Goal: Task Accomplishment & Management: Use online tool/utility

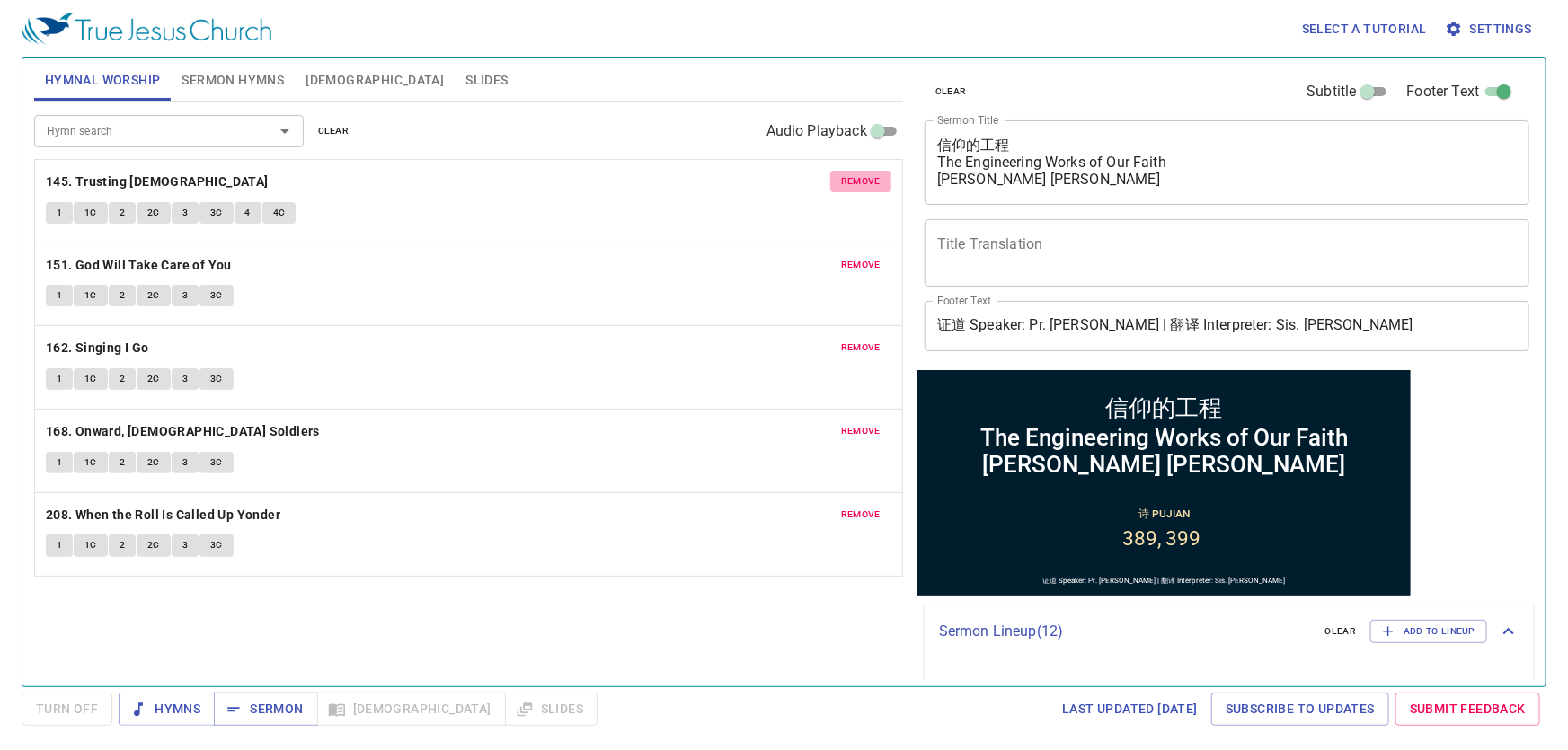
click at [878, 170] on button "remove" at bounding box center [861, 181] width 61 height 21
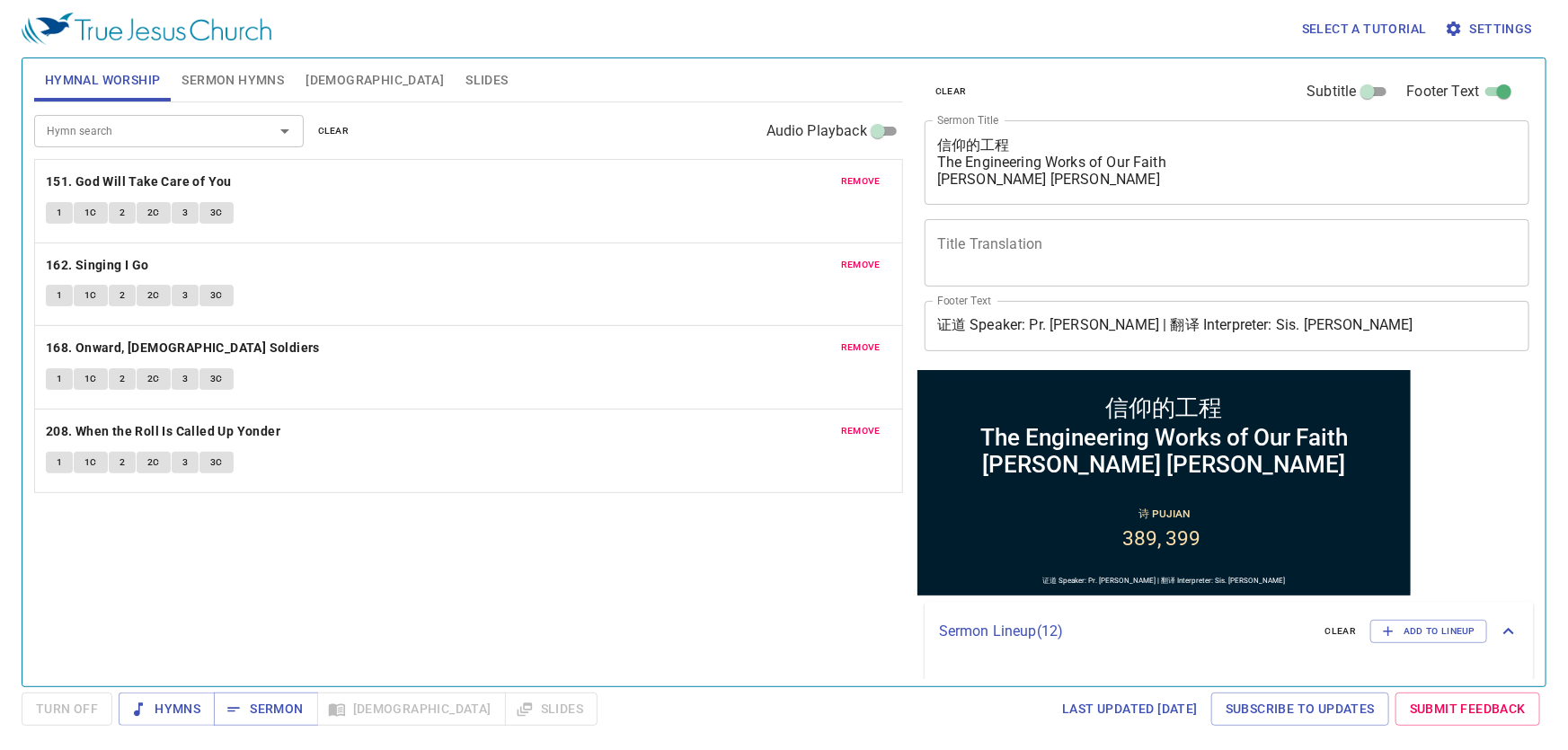
click at [873, 177] on span "remove" at bounding box center [860, 181] width 39 height 16
click at [873, 257] on span "remove" at bounding box center [860, 264] width 39 height 16
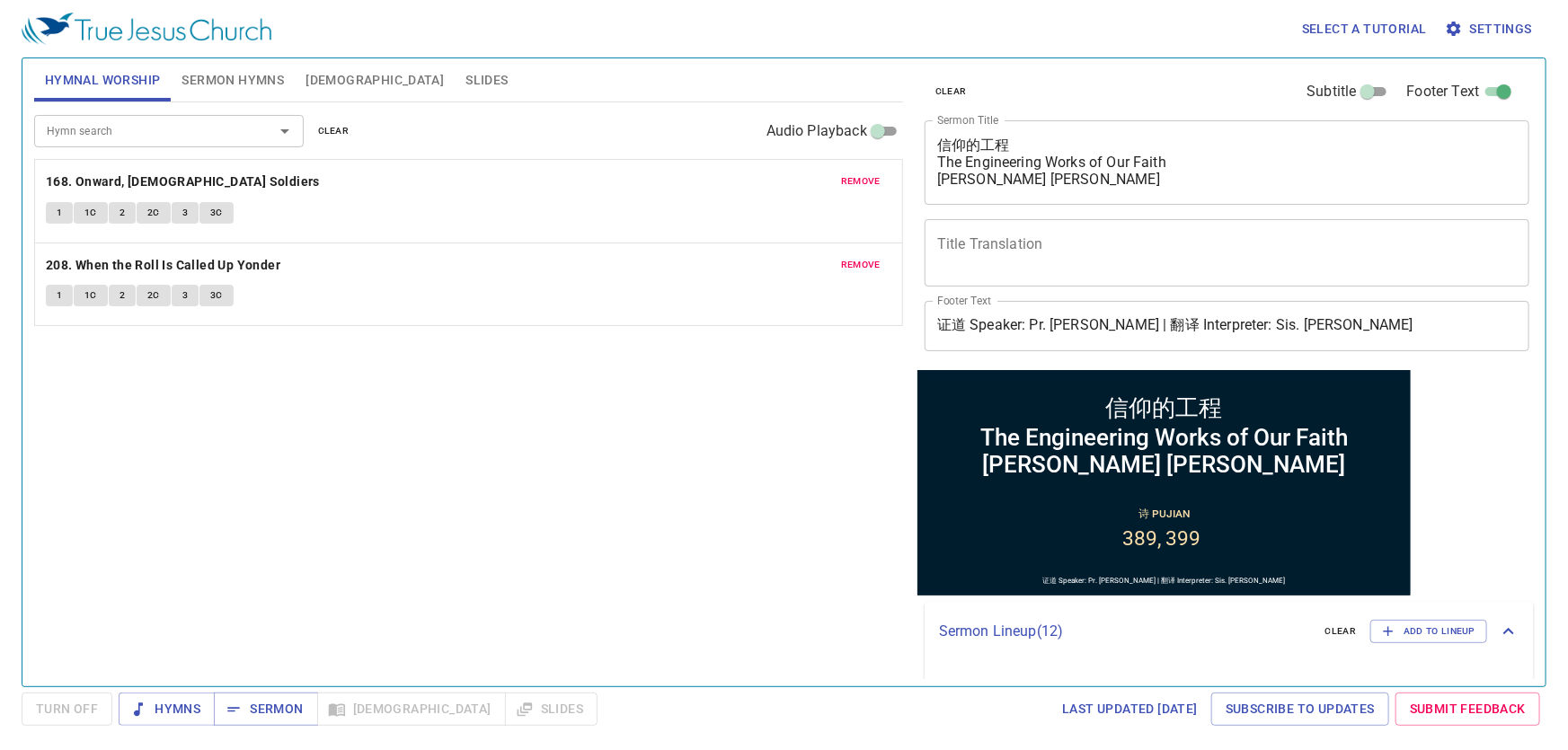
click at [872, 177] on span "remove" at bounding box center [860, 181] width 39 height 16
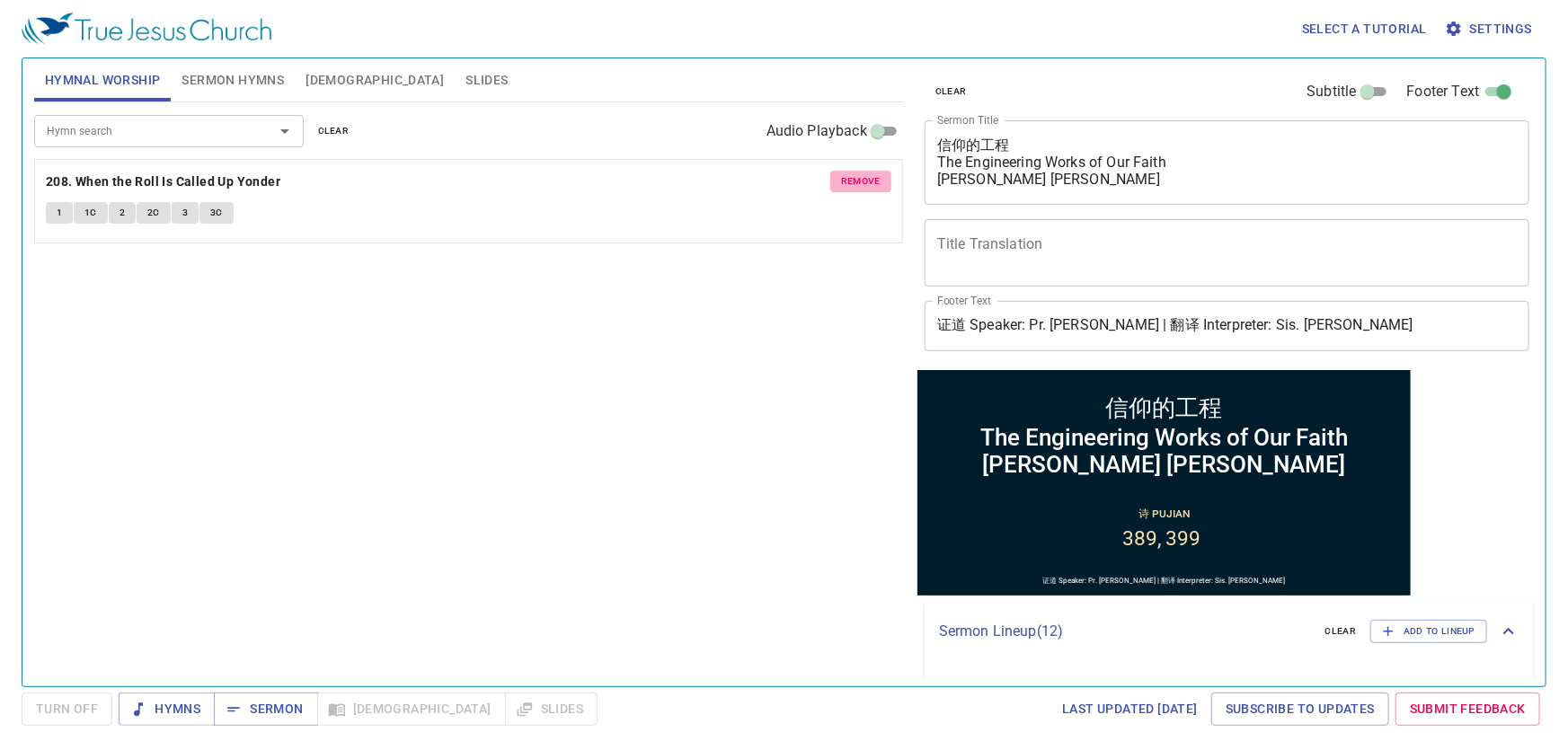
click at [872, 177] on span "remove" at bounding box center [860, 181] width 39 height 16
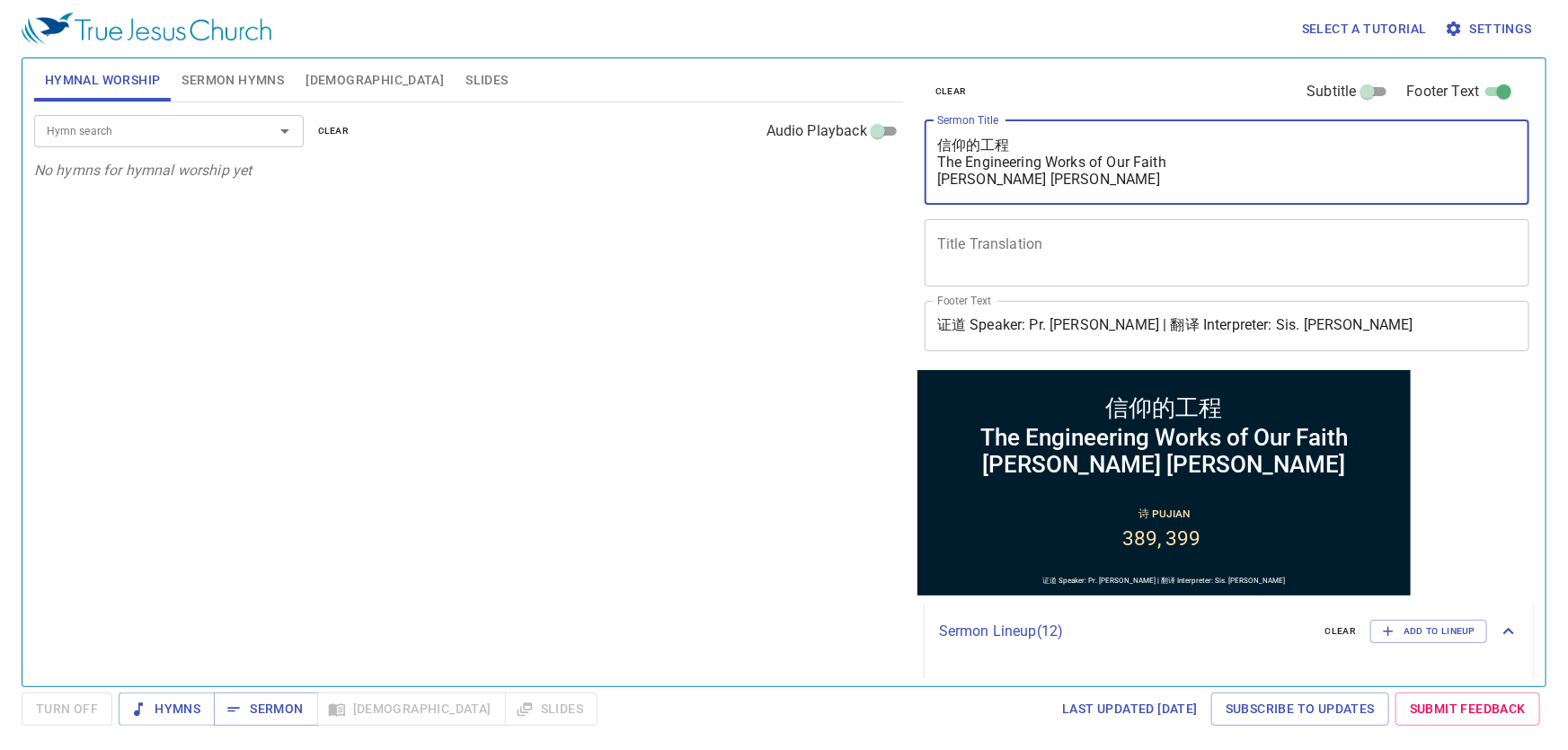
drag, startPoint x: 939, startPoint y: 139, endPoint x: 1148, endPoint y: 188, distance: 214.7
click at [1148, 188] on textarea "信仰的工程 The Engineering Works of Our Faith Kerja Kejuruteraan Iman Kita" at bounding box center [1227, 162] width 580 height 51
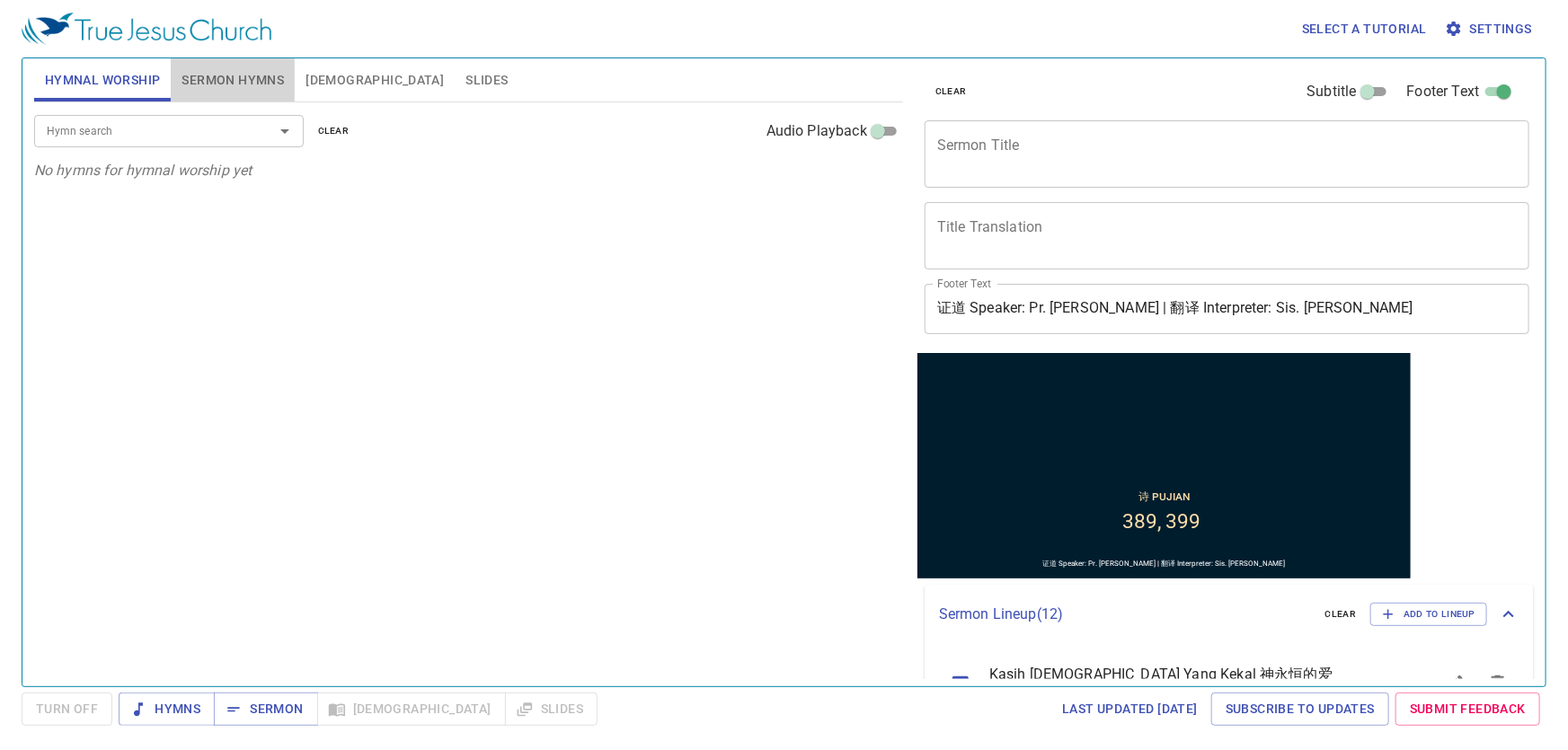
click at [256, 60] on button "Sermon Hymns" at bounding box center [232, 80] width 124 height 43
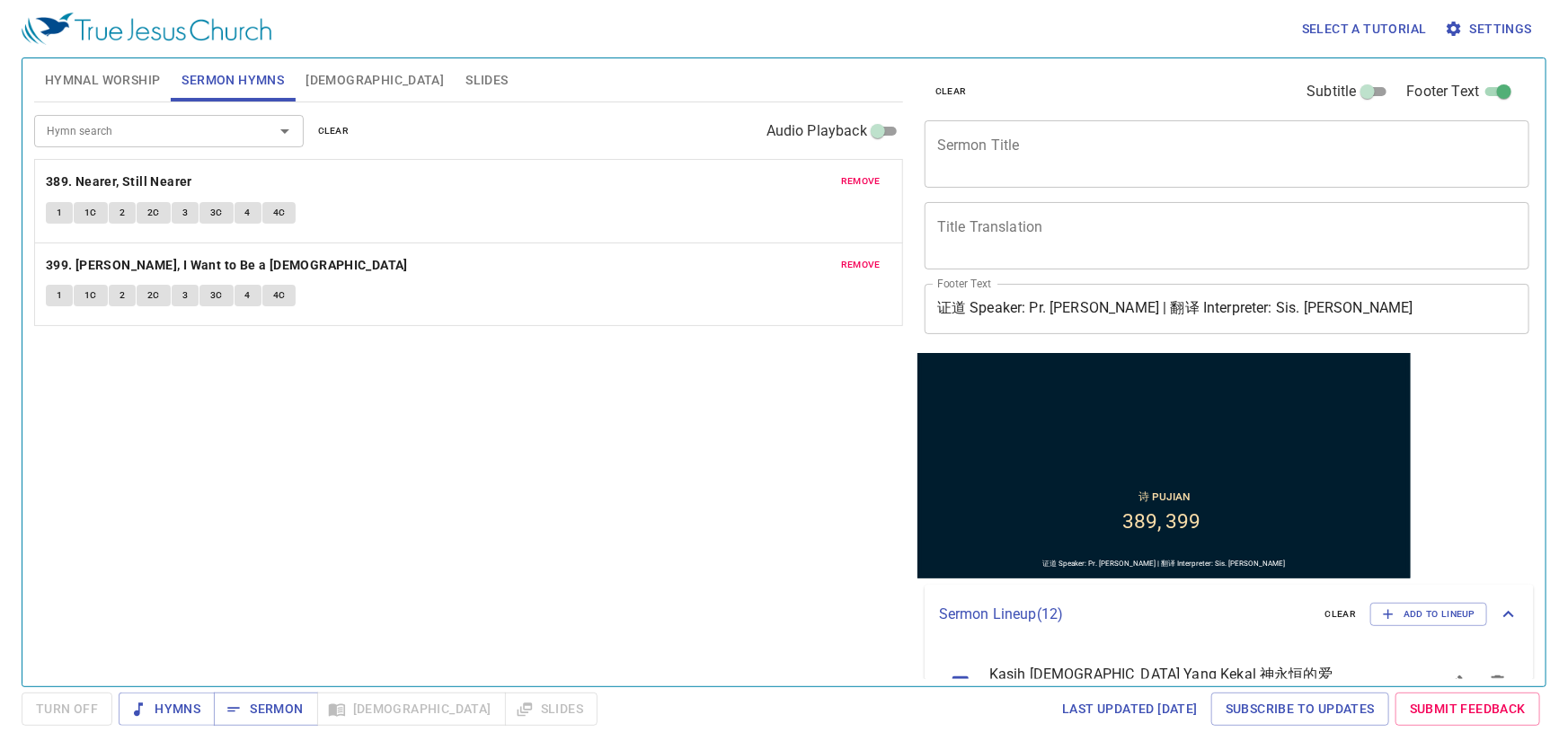
click at [880, 174] on span "remove" at bounding box center [860, 181] width 39 height 16
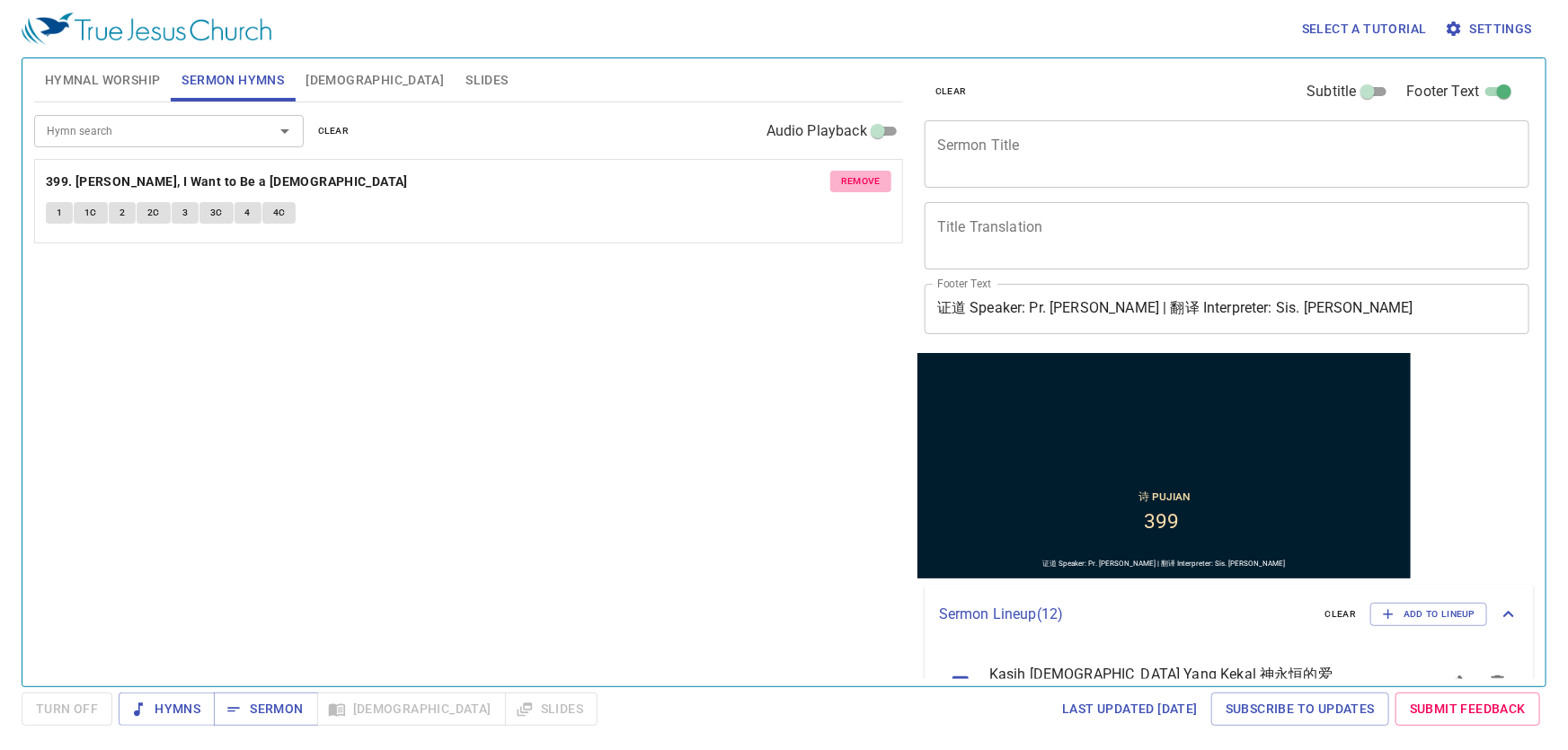
click at [880, 174] on span "remove" at bounding box center [860, 181] width 39 height 16
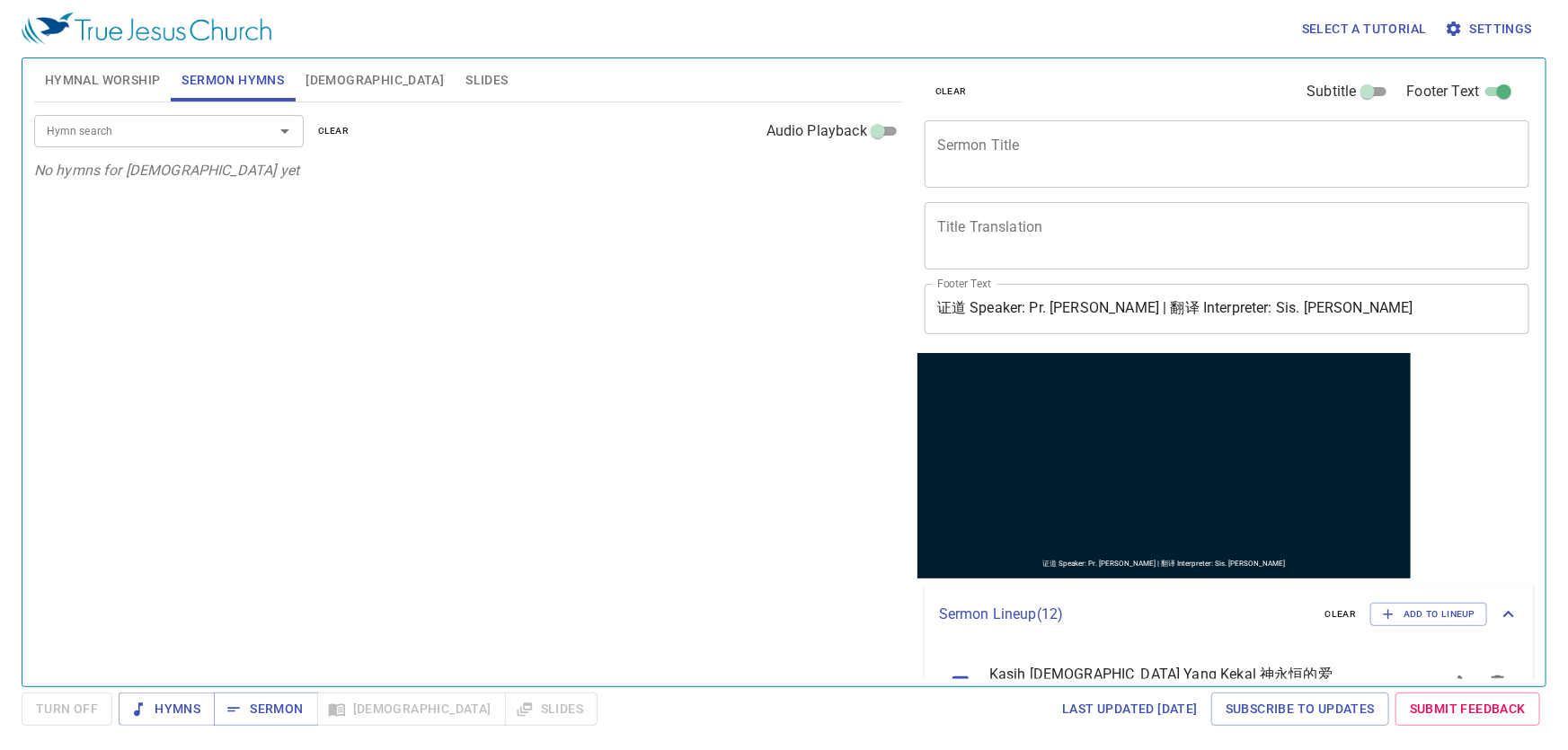
click at [454, 91] on button "Slides" at bounding box center [486, 80] width 64 height 43
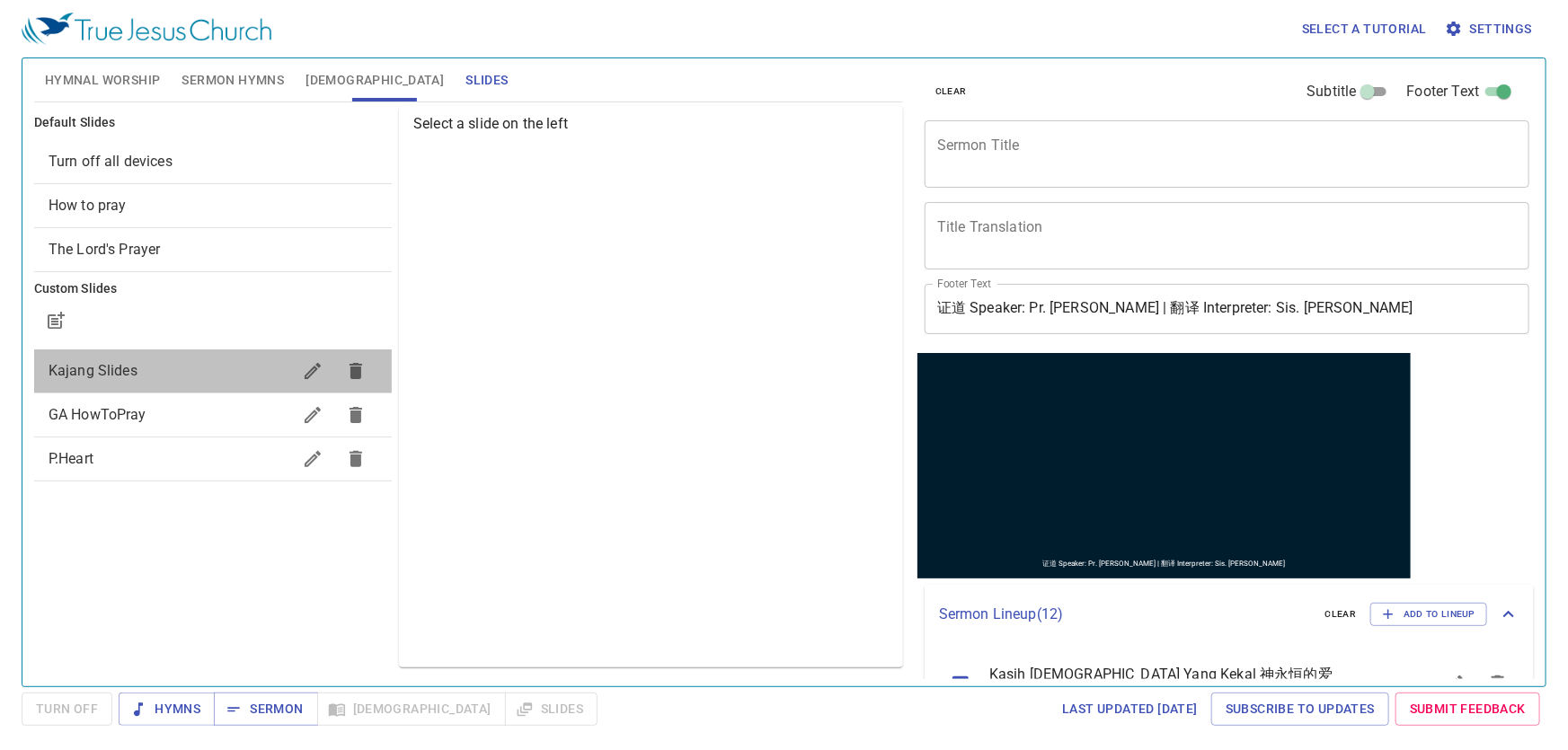
click at [183, 358] on div "Kajang Slides" at bounding box center [213, 370] width 358 height 43
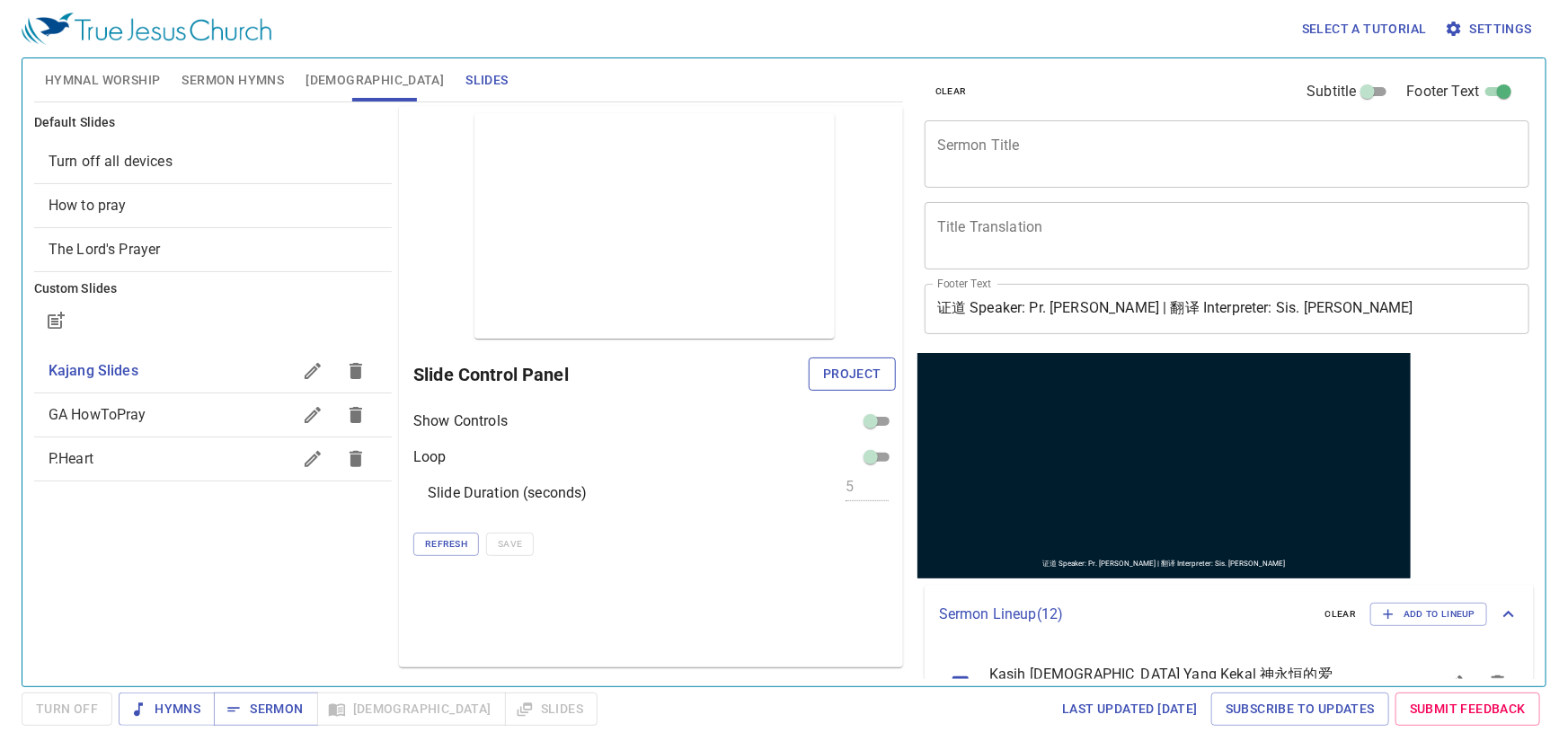
click at [856, 378] on span "Project" at bounding box center [852, 374] width 59 height 22
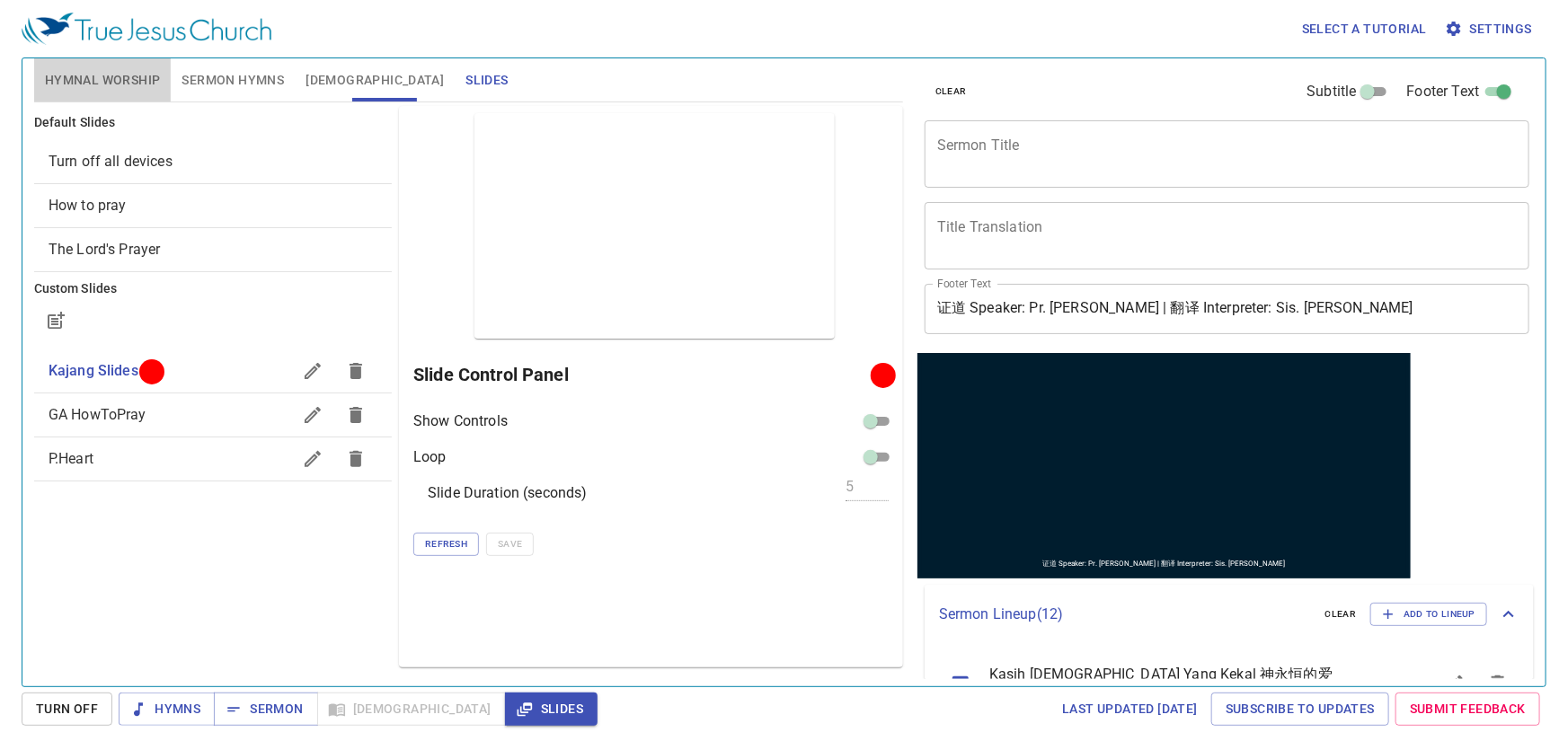
click at [93, 81] on span "Hymnal Worship" at bounding box center [102, 80] width 116 height 22
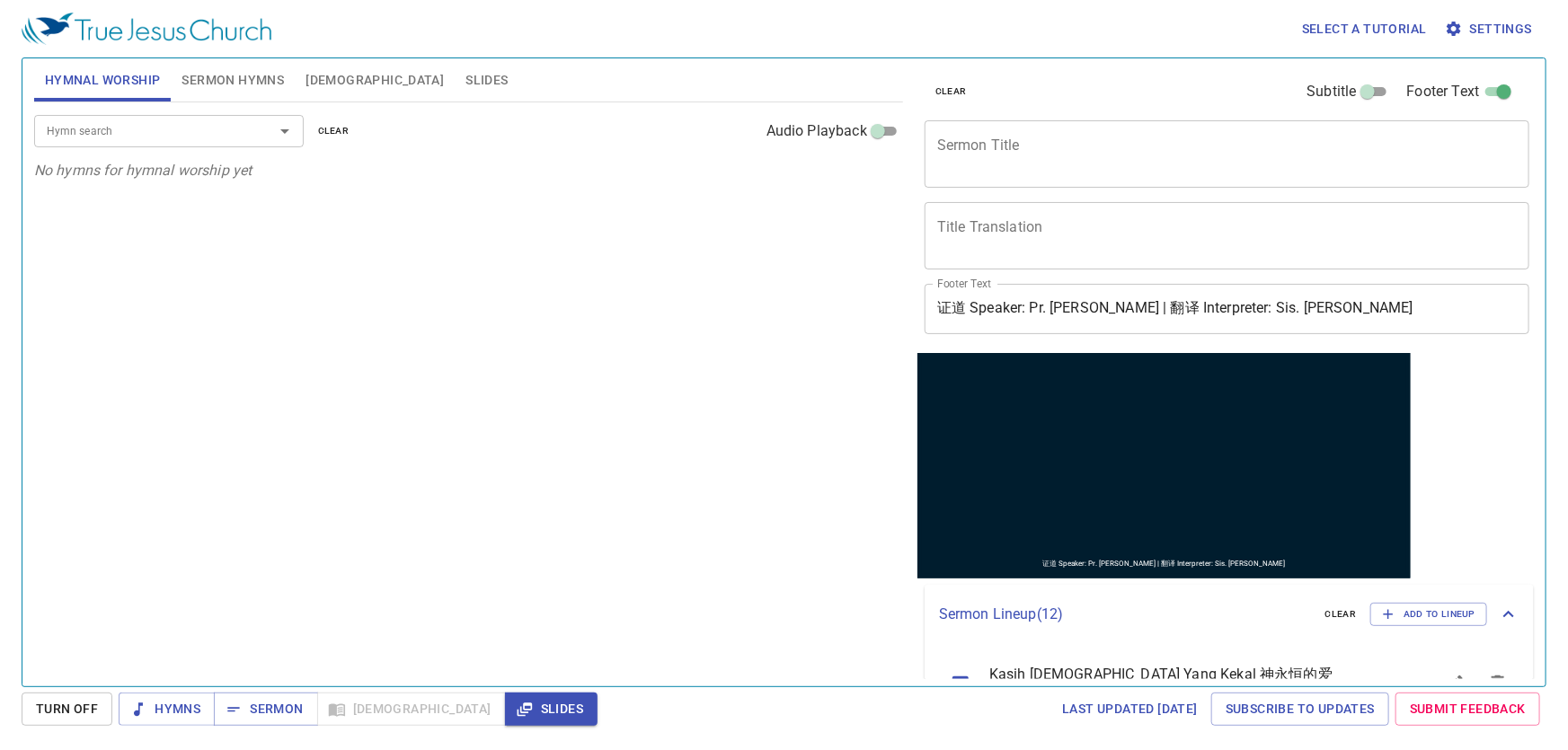
click at [184, 136] on input "Hymn search" at bounding box center [142, 130] width 206 height 20
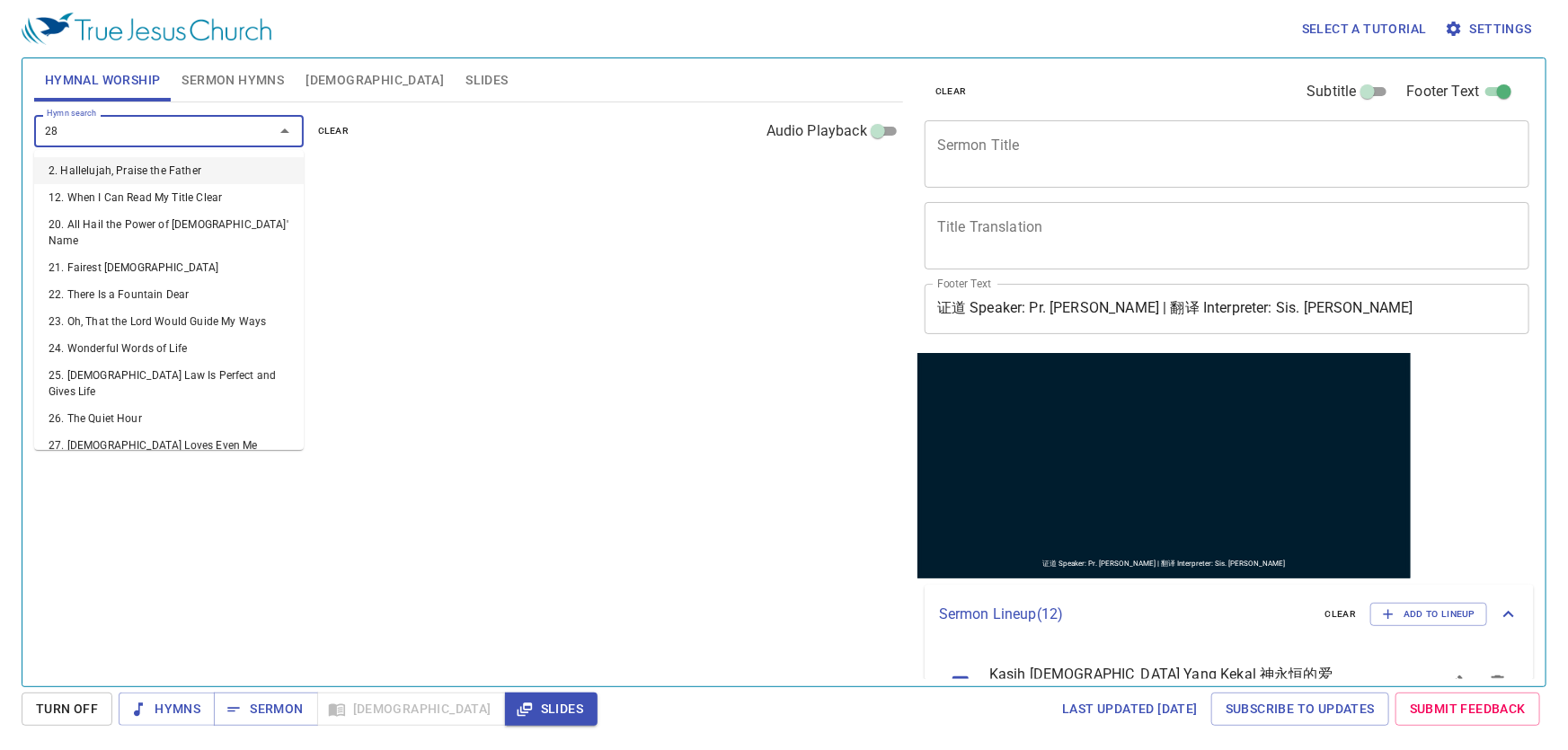
type input "280"
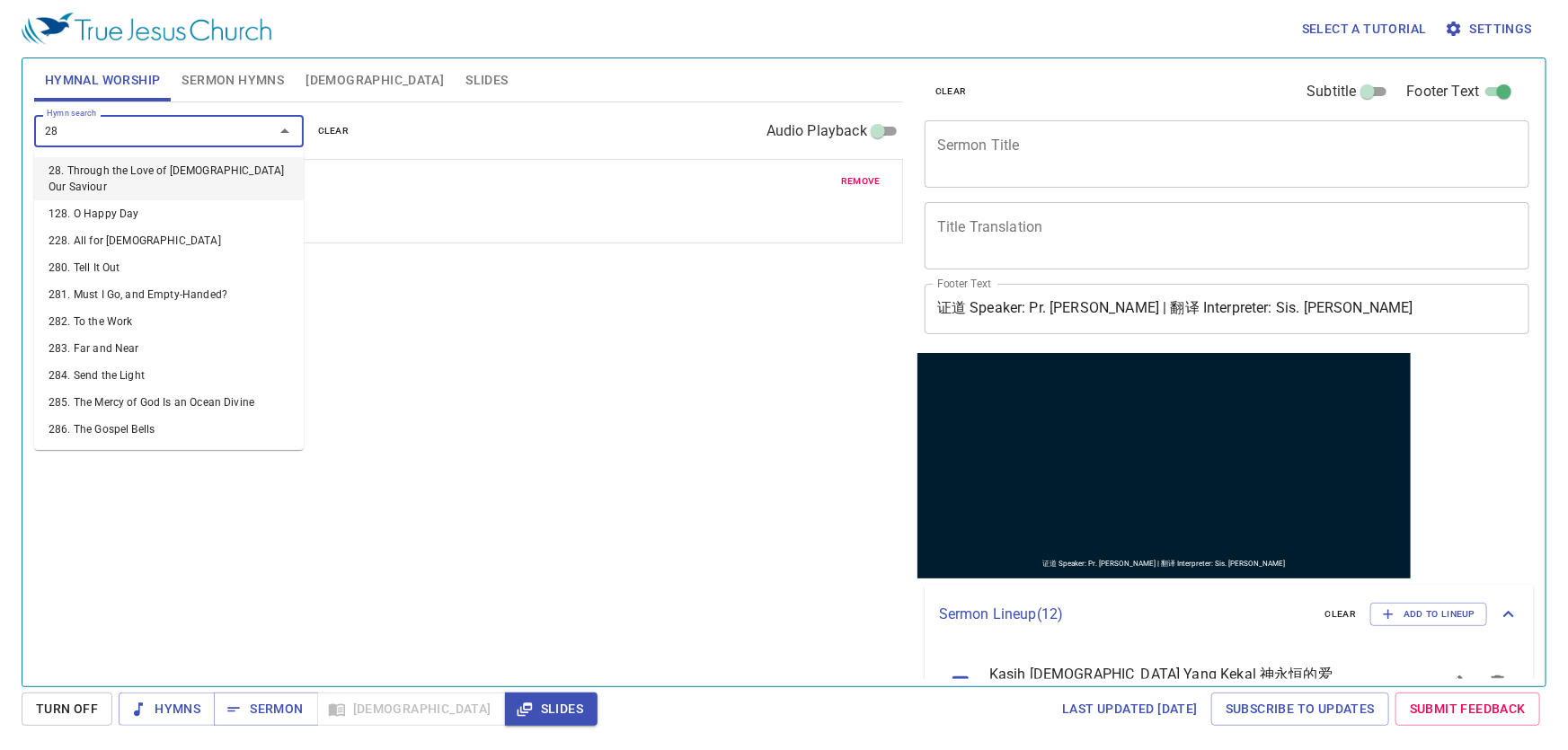
type input "288"
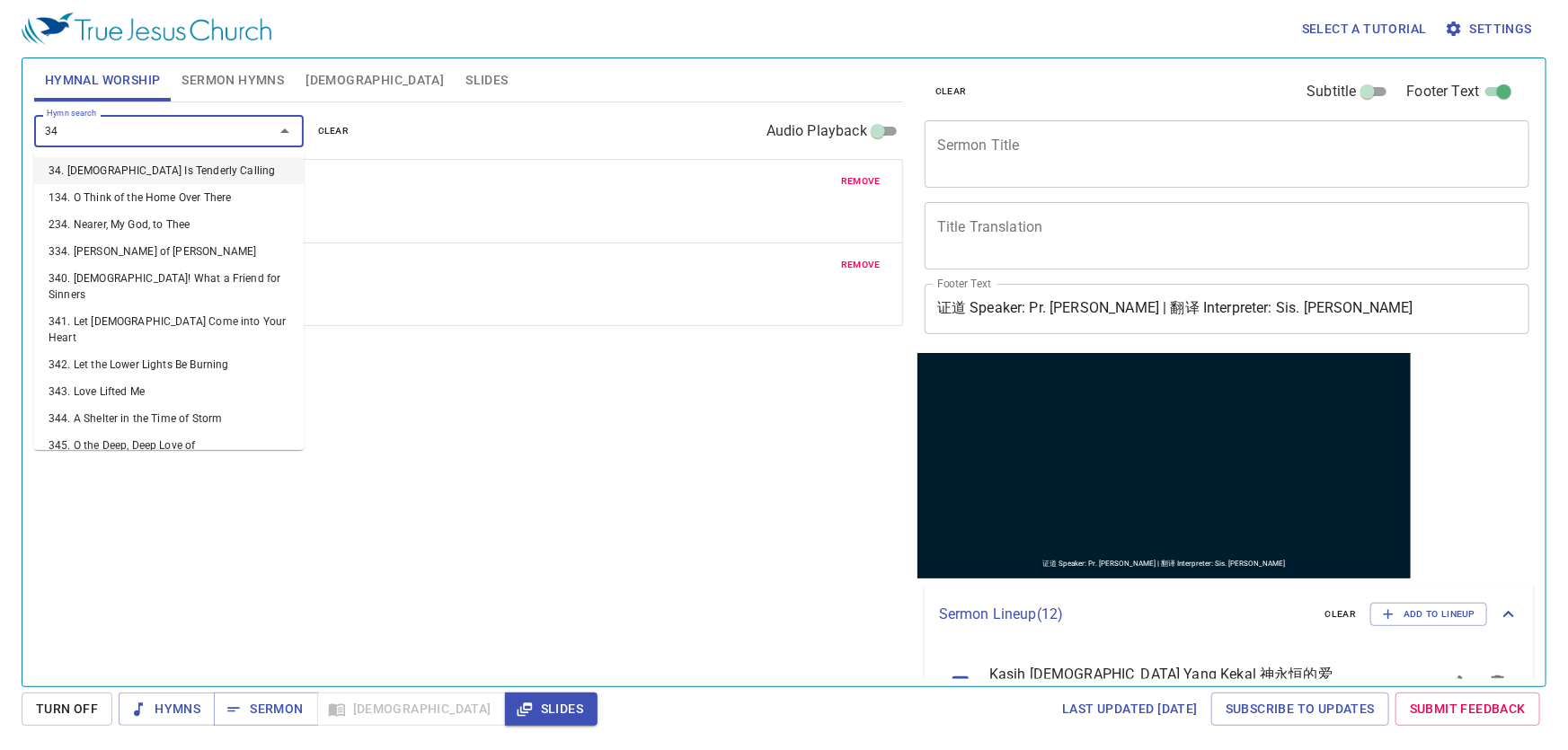
type input "341"
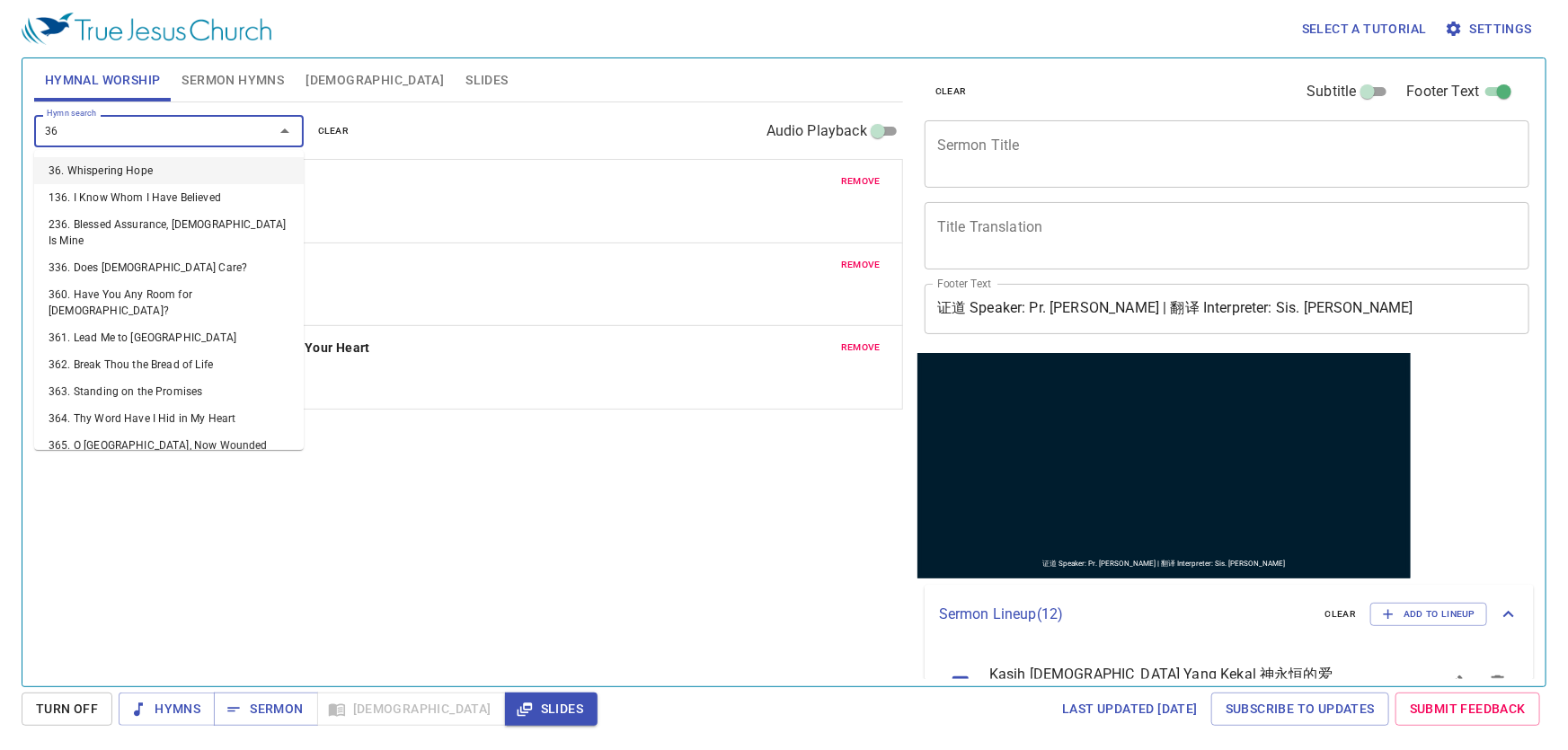
type input "364"
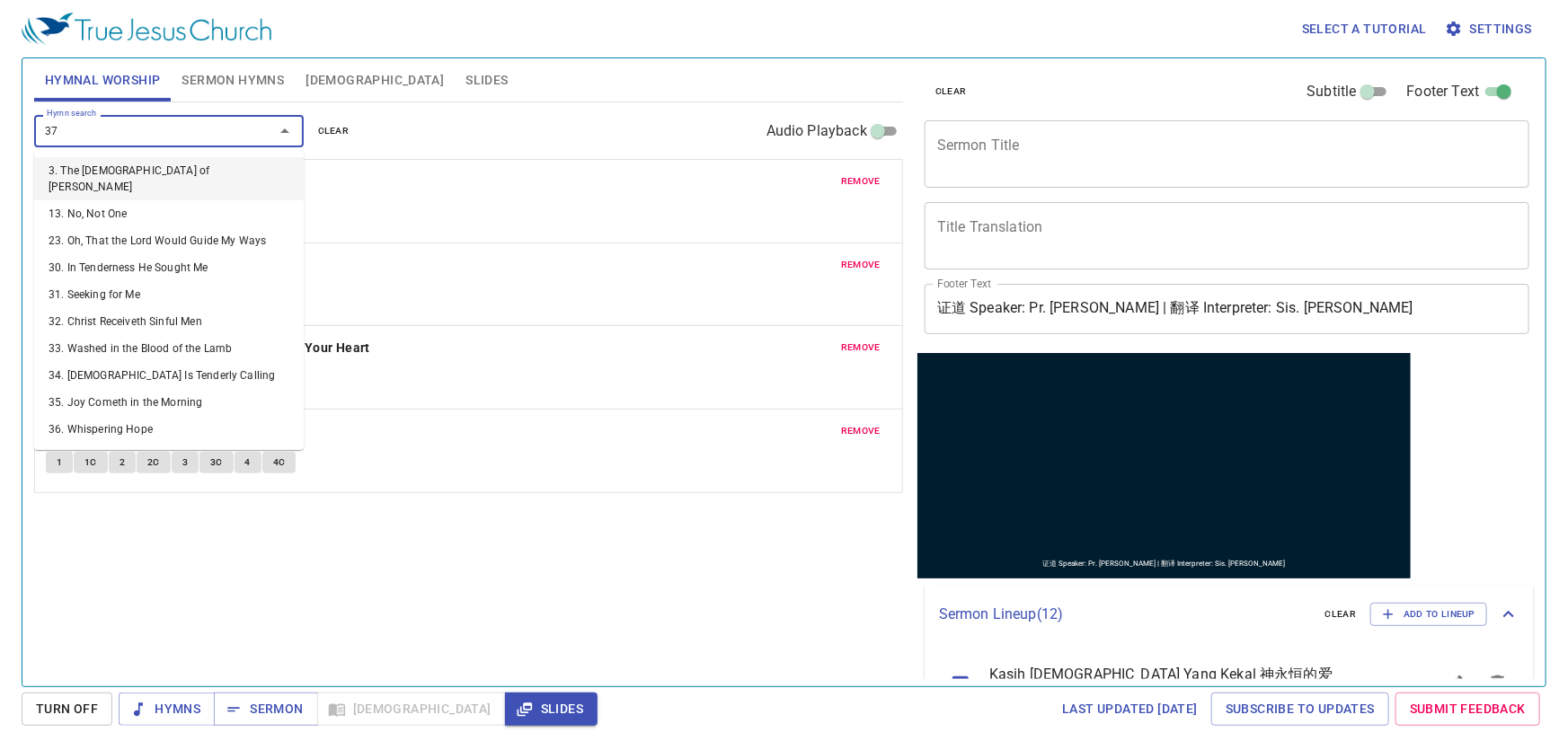
type input "378"
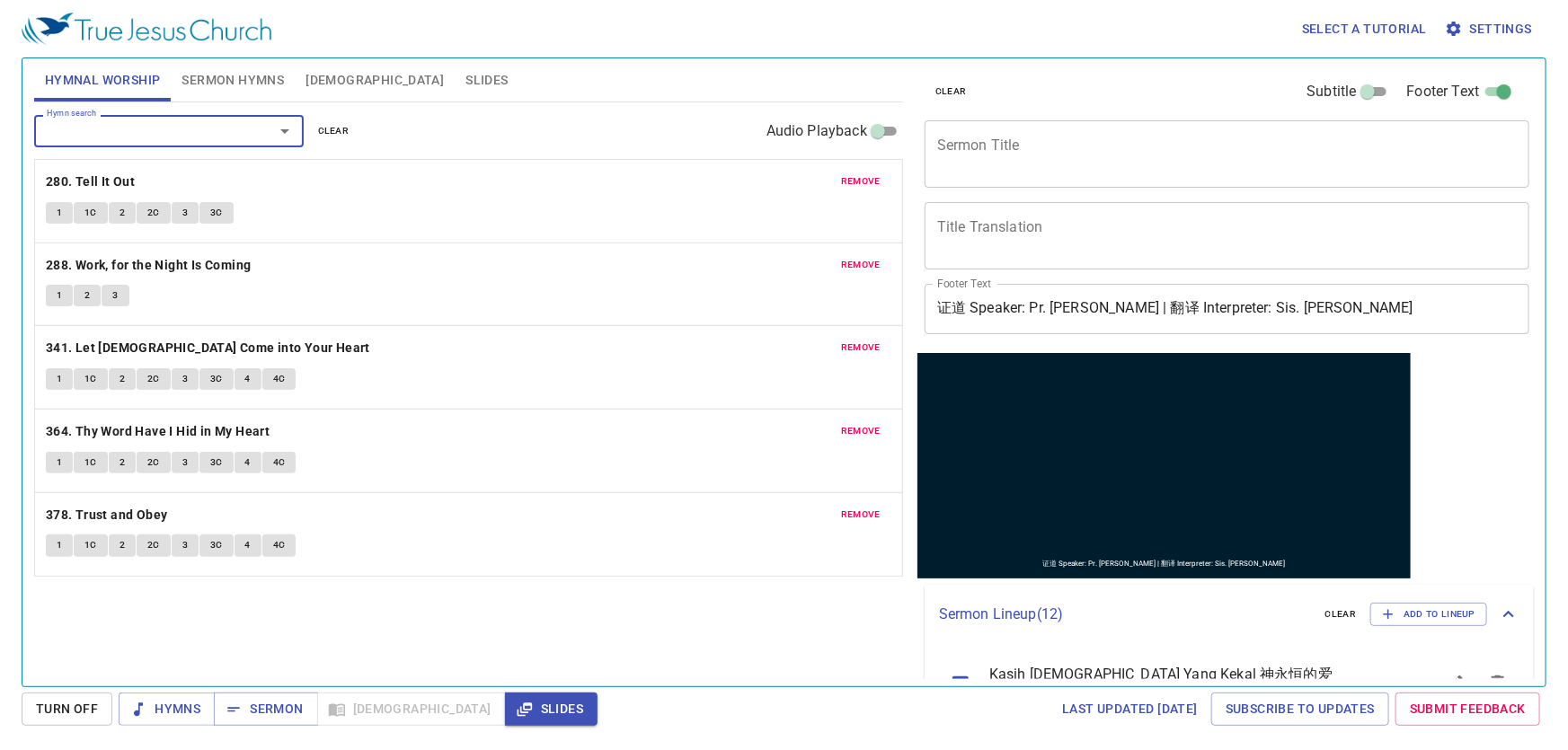
click at [1534, 35] on button "Settings" at bounding box center [1490, 30] width 98 height 33
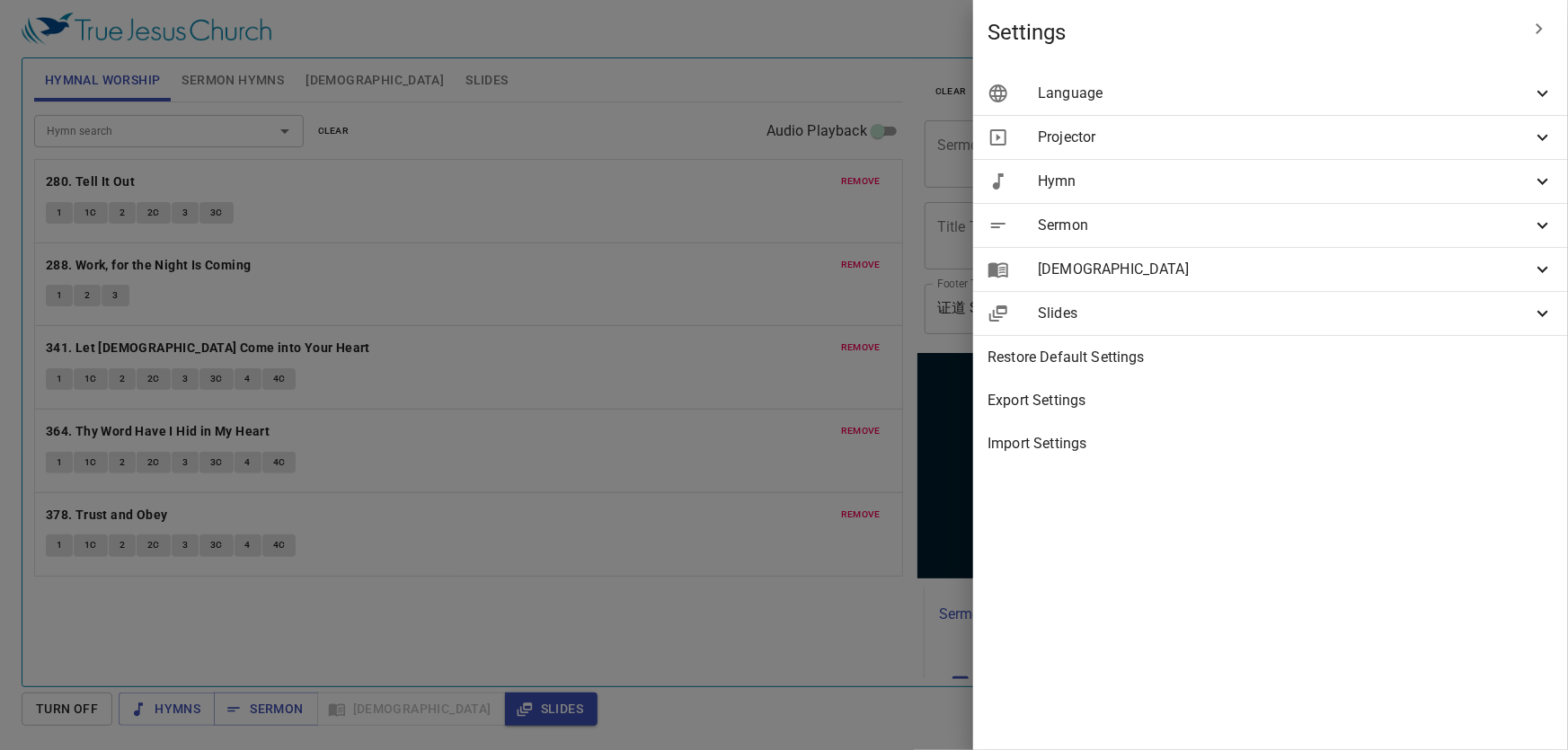
click at [1328, 98] on span "Language" at bounding box center [1285, 93] width 494 height 21
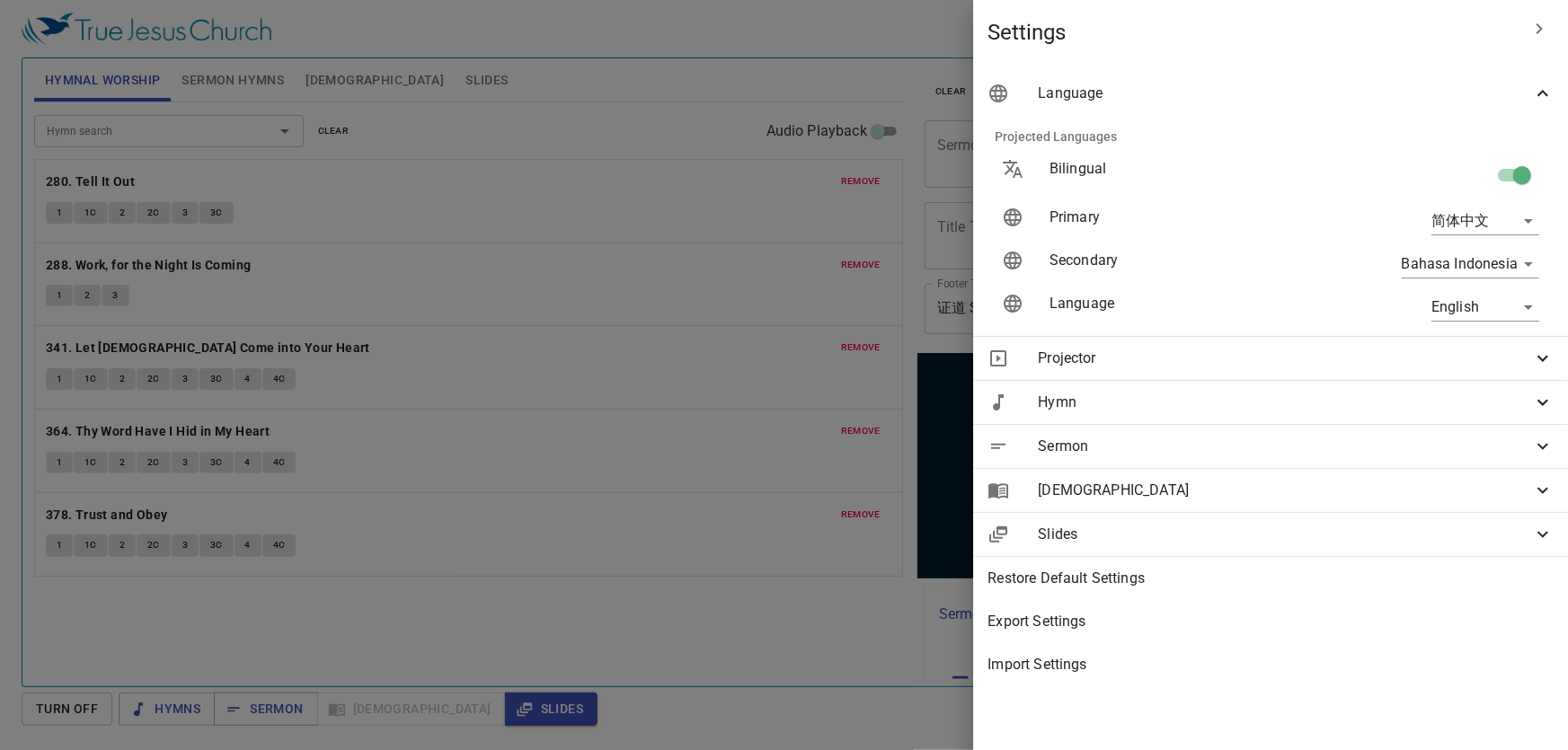
click at [1466, 223] on body "Select a tutorial Settings Hymnal Worship Sermon Hymns Bible Slides Hymn search…" at bounding box center [784, 375] width 1568 height 750
click at [1466, 223] on li "English" at bounding box center [1480, 221] width 144 height 33
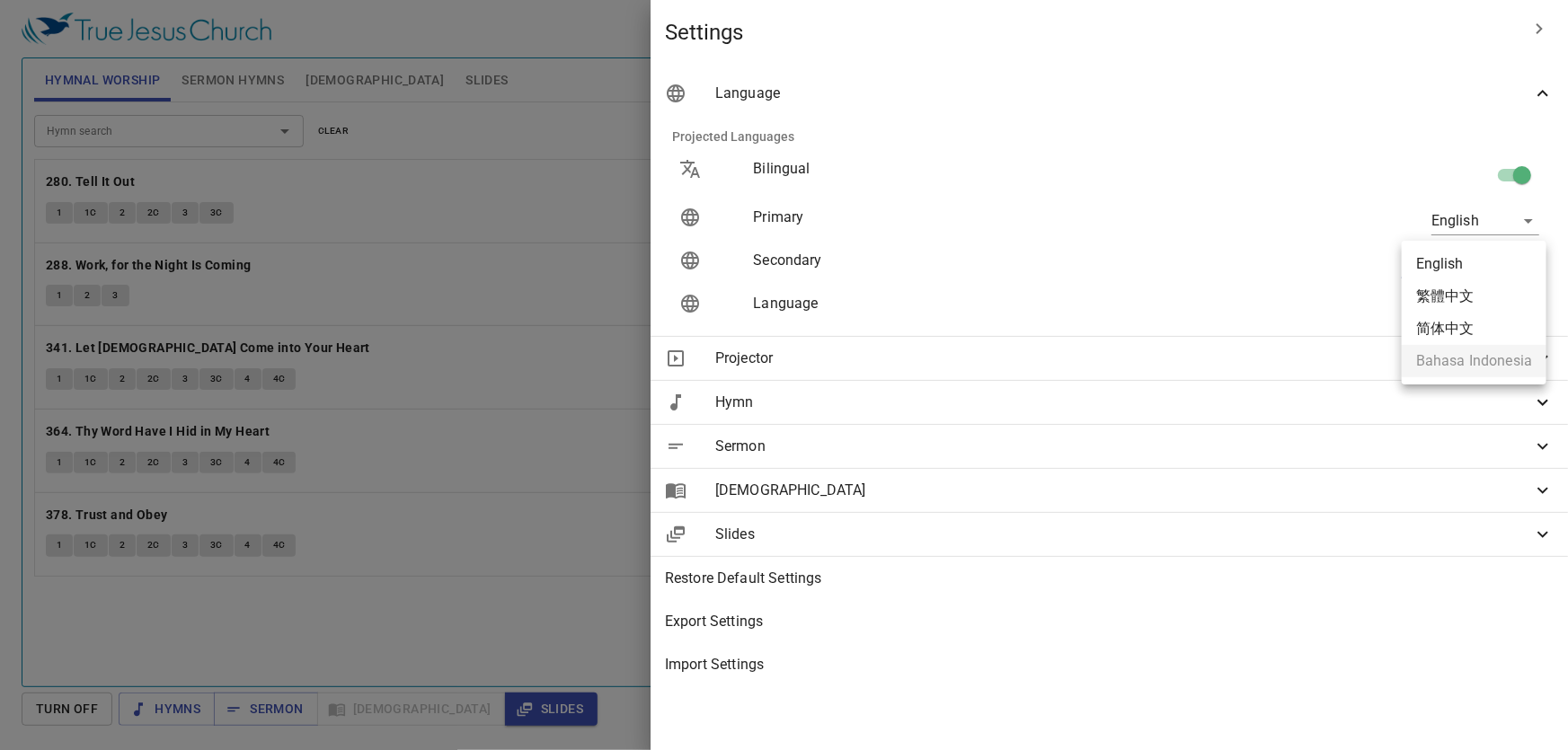
click at [1467, 268] on body "Select a tutorial Settings Hymnal Worship Sermon Hymns Bible Slides Hymn search…" at bounding box center [784, 375] width 1568 height 750
click at [1469, 261] on li "English" at bounding box center [1474, 263] width 144 height 33
type input "id"
type input "en"
click at [1473, 303] on body "Select a tutorial Settings Hymnal Worship Sermon Hymns Bible Slides Hymn search…" at bounding box center [784, 375] width 1568 height 750
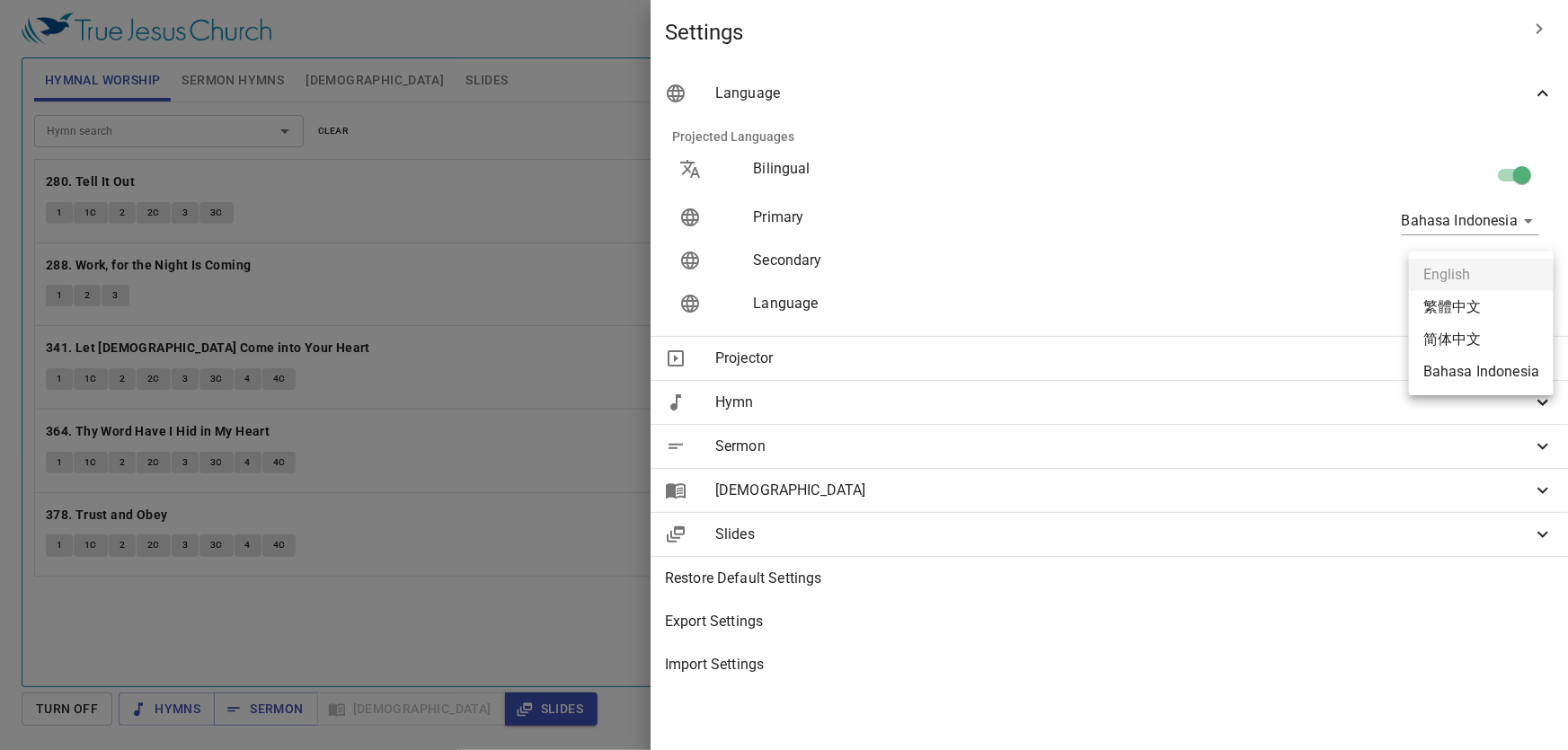
click at [1464, 335] on li "简体中文" at bounding box center [1480, 339] width 144 height 33
type input "zh-simple"
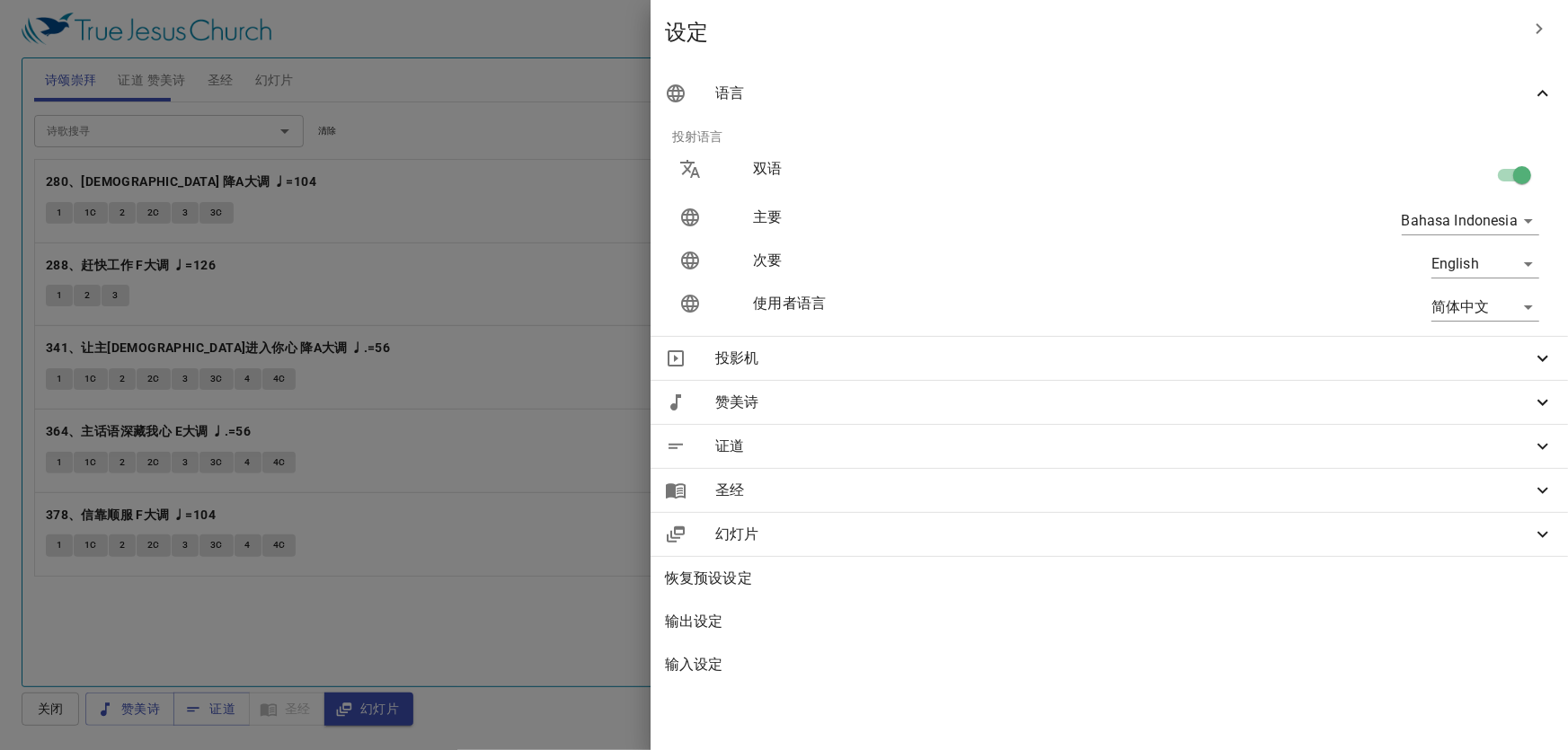
click at [503, 234] on div at bounding box center [784, 375] width 1568 height 750
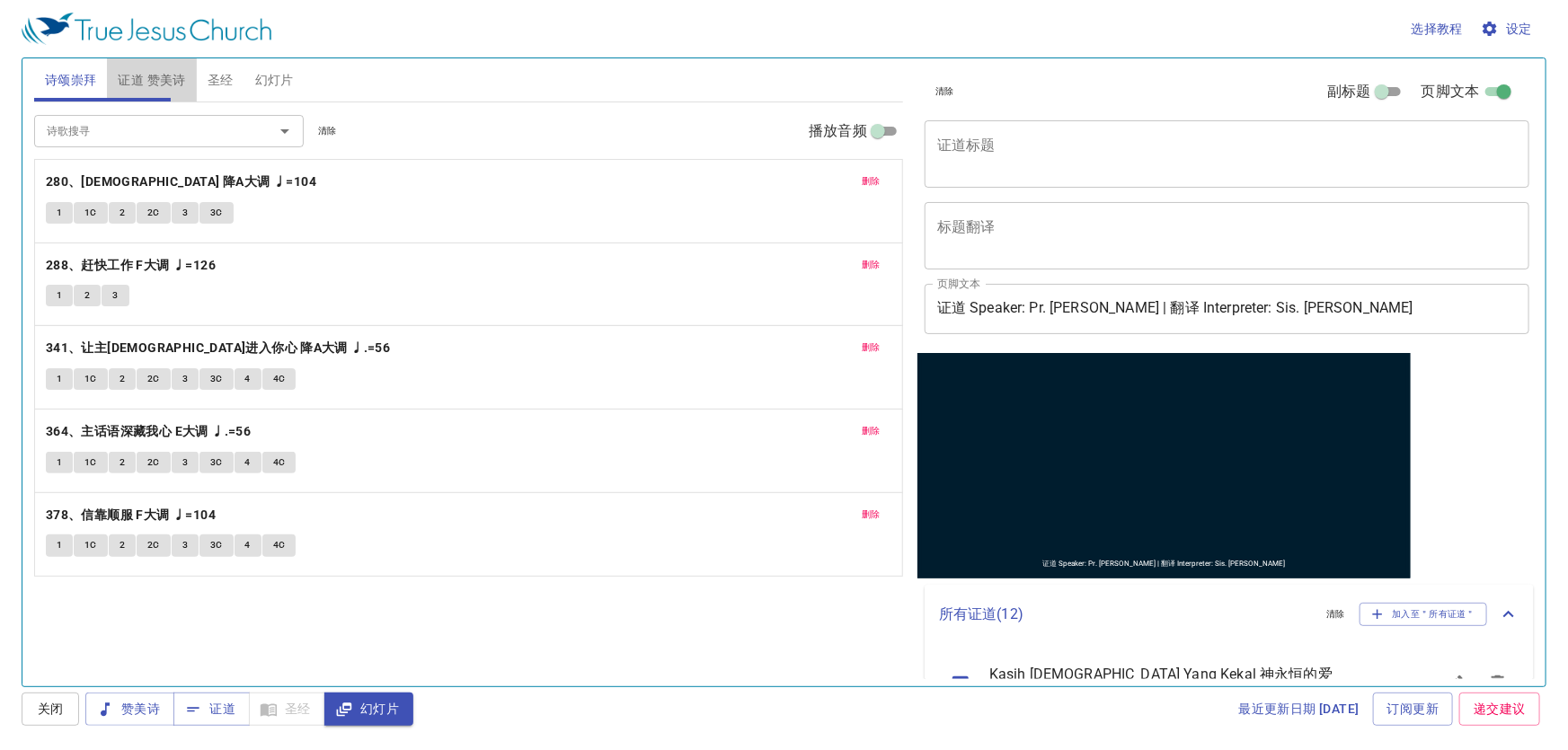
click at [169, 74] on span "证道 赞美诗" at bounding box center [151, 80] width 67 height 22
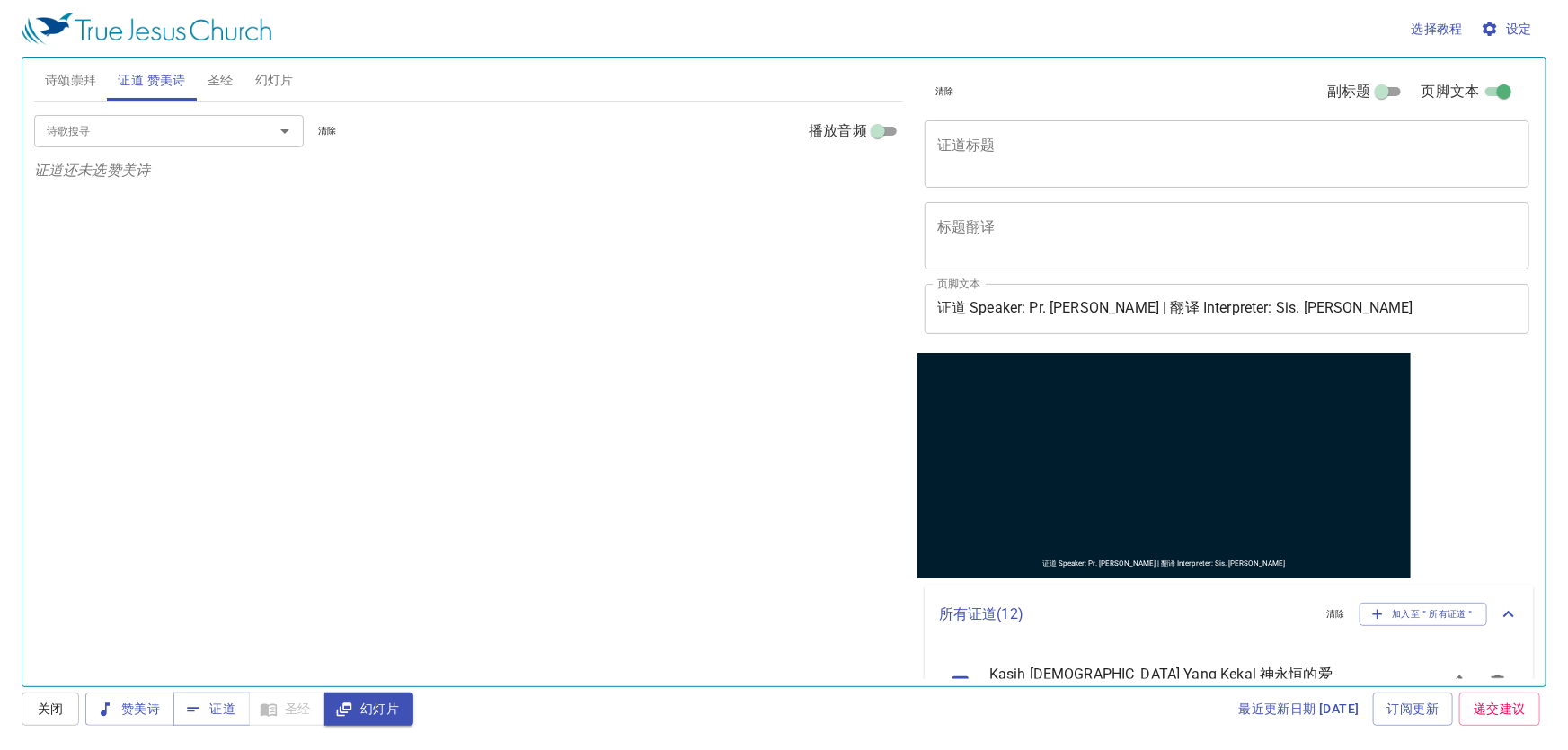
click at [59, 69] on span "诗颂崇拜" at bounding box center [71, 80] width 52 height 22
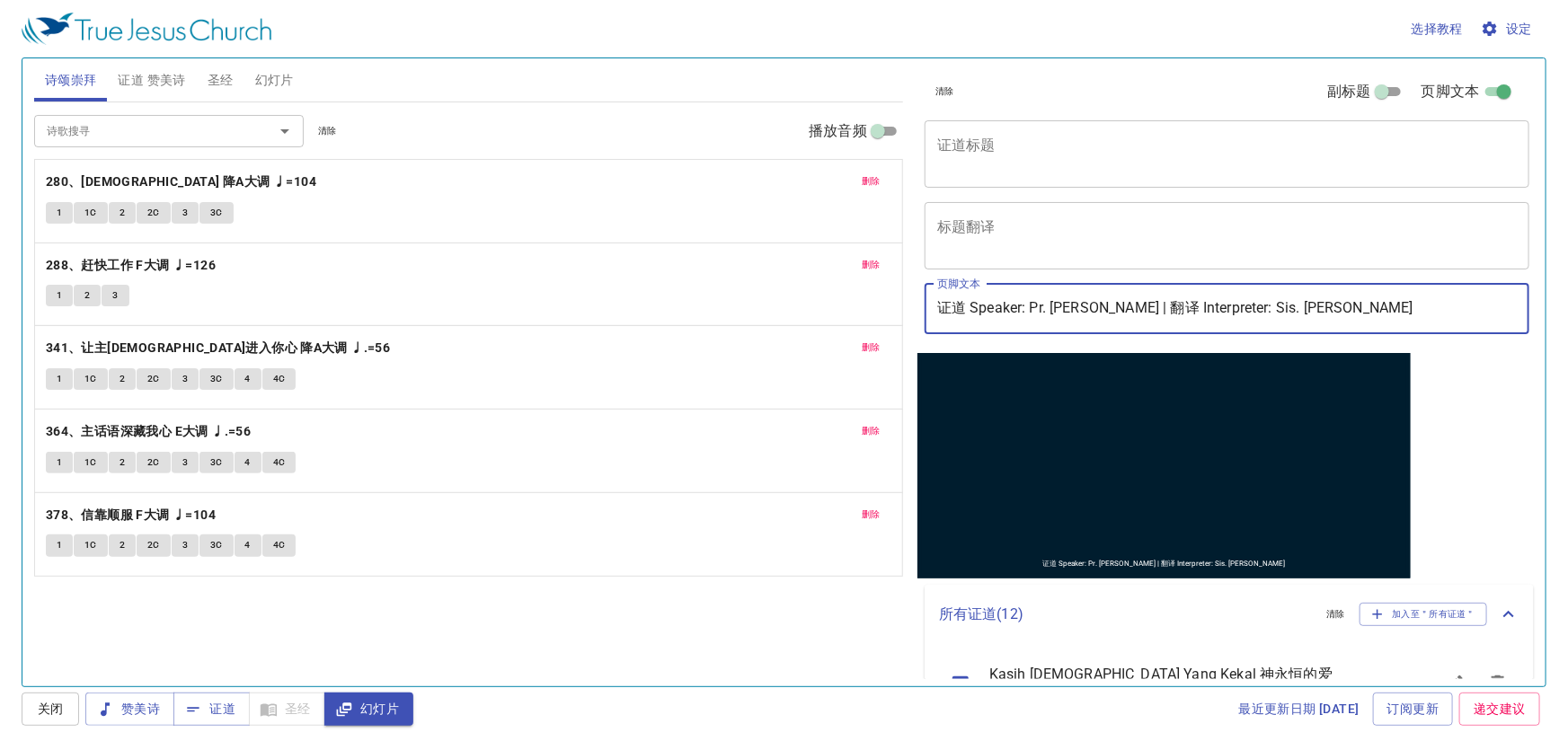
drag, startPoint x: 1028, startPoint y: 305, endPoint x: 1142, endPoint y: 300, distance: 114.1
click at [1142, 300] on input "证道 Speaker: Pr. Joseph Chong | 翻译 Interpreter: Sis. Elaine Lai" at bounding box center [1227, 309] width 605 height 50
drag, startPoint x: 1242, startPoint y: 313, endPoint x: 1343, endPoint y: 305, distance: 101.3
click at [1343, 305] on input "证道 Speaker: Pdt. Maleachi | 翻译 Interpreter: Sis. Elaine Lai" at bounding box center [1227, 309] width 605 height 50
click at [1105, 315] on input "证道 Speaker: Pdt. Maleachi | 翻译 Interpreter: Bro. Shawn" at bounding box center [1227, 309] width 605 height 50
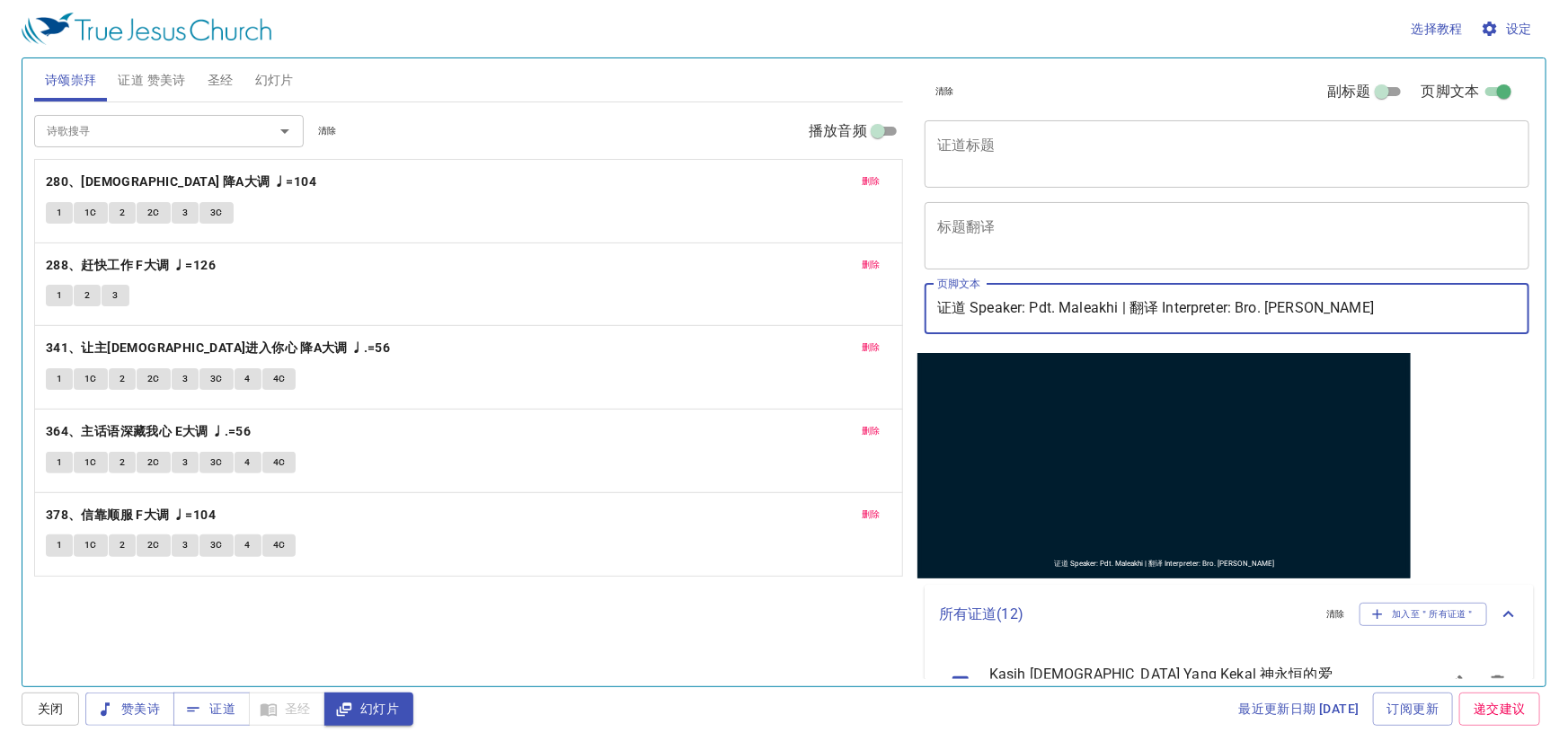
type input "证道 Speaker: Pdt. Maleakhi | 翻译 Interpreter: Bro. Shawn"
click at [133, 98] on button "证道 赞美诗" at bounding box center [152, 80] width 89 height 43
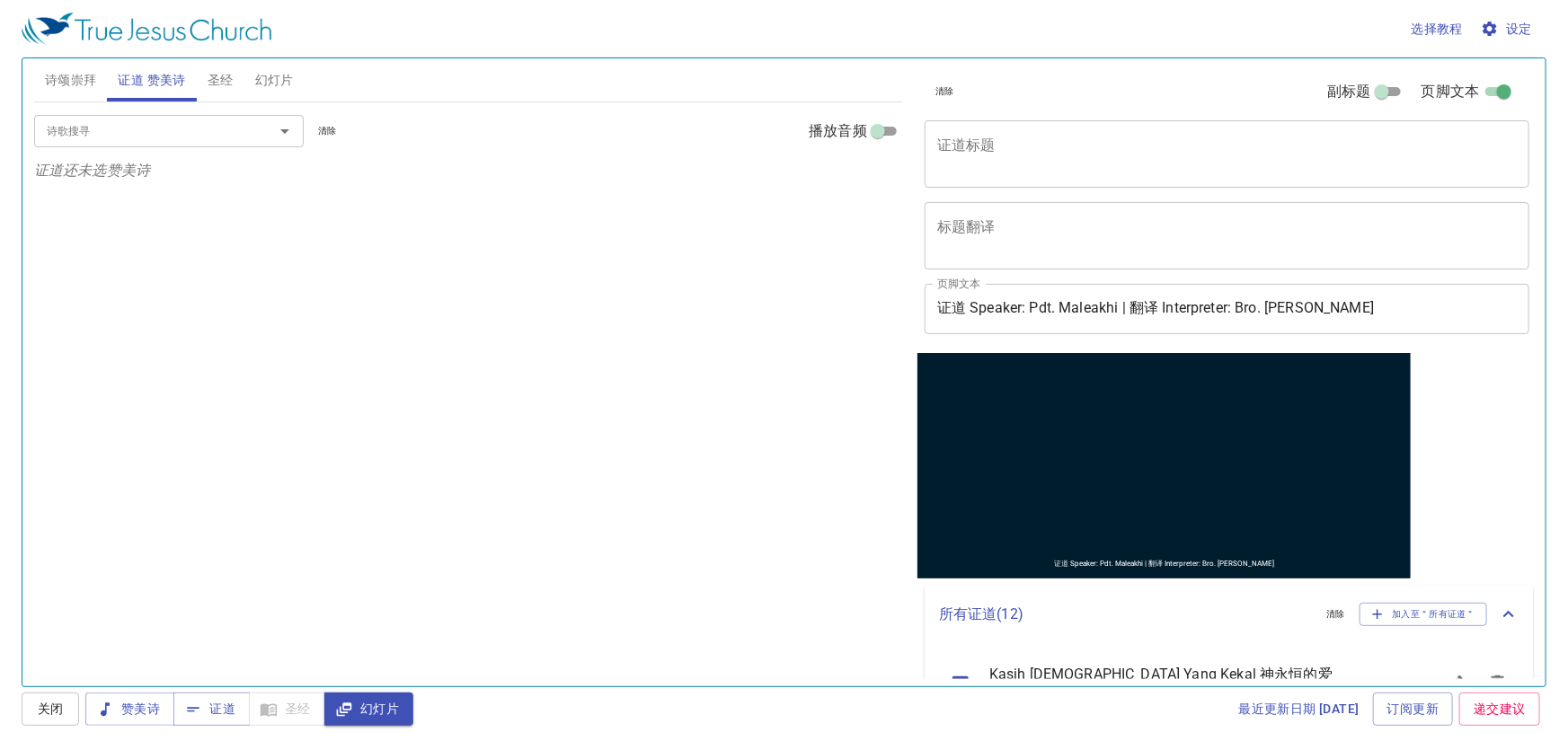
click at [81, 76] on span "诗颂崇拜" at bounding box center [71, 80] width 52 height 22
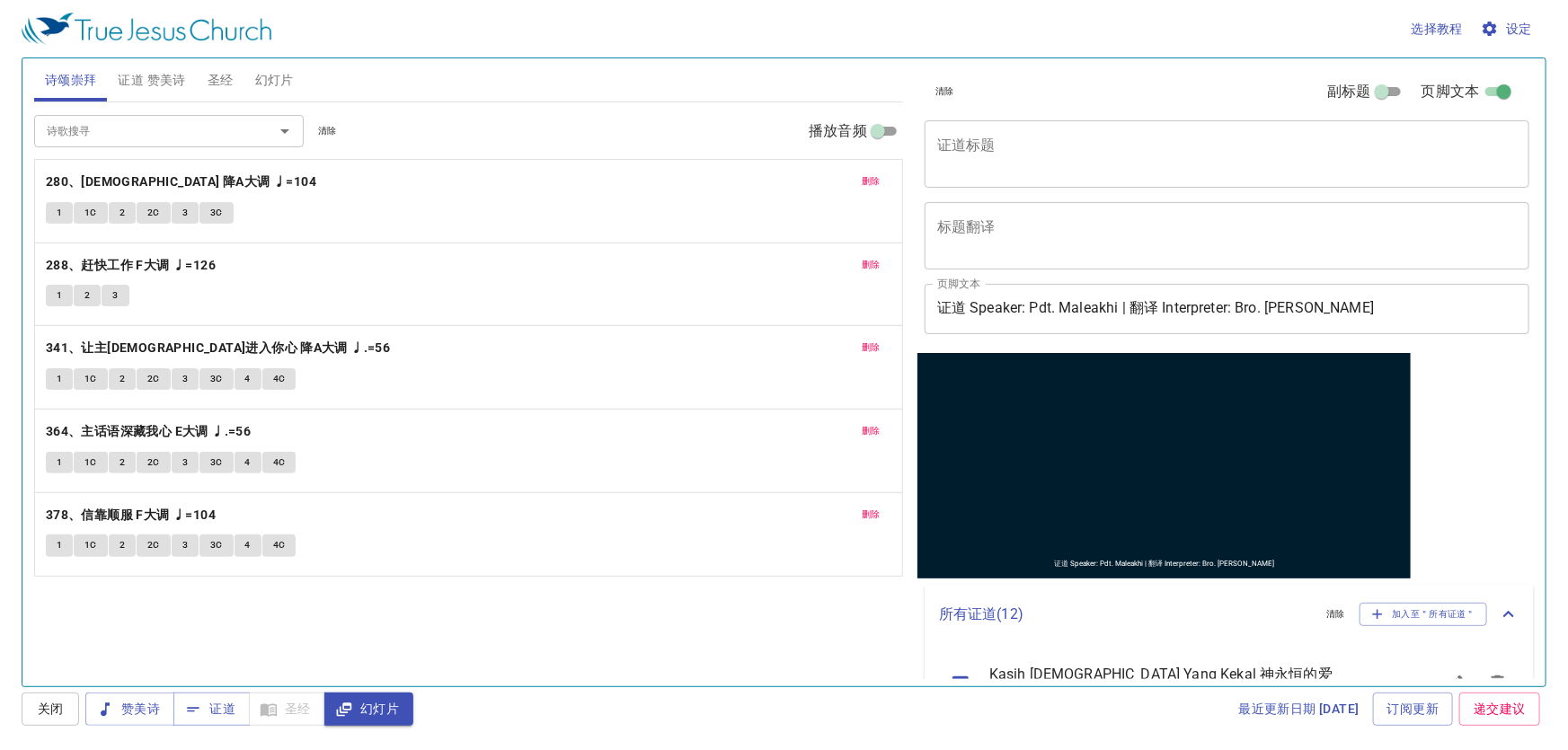
click at [1321, 313] on input "证道 Speaker: Pdt. Maleakhi | 翻译 Interpreter: Bro. Shawn" at bounding box center [1227, 309] width 605 height 50
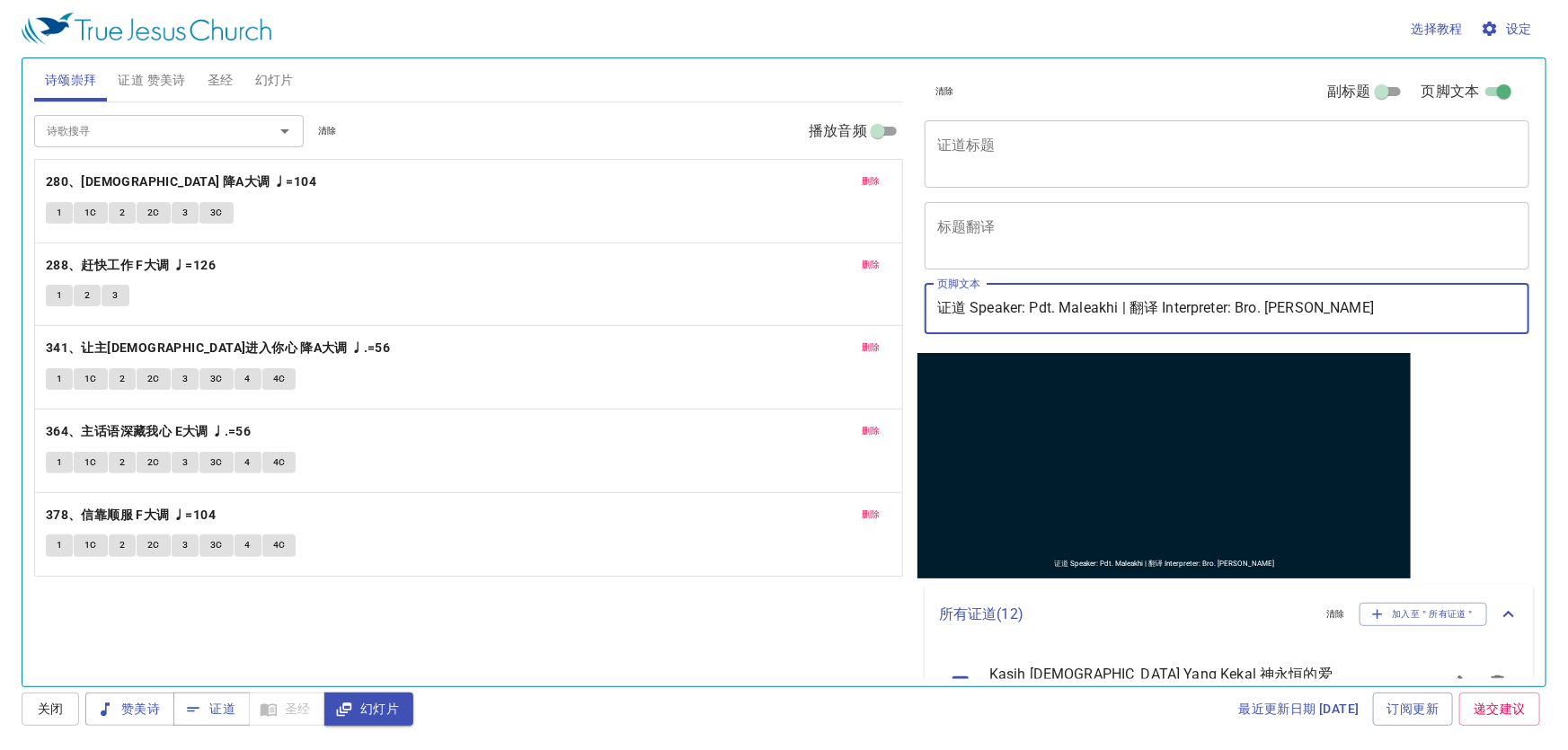
click at [695, 631] on div "诗歌搜寻 诗歌搜寻 清除 播放音频 删除 280、广传福音 降A大调 ♩=104 1 1C 2 2C 3 3C 删除 288、赶快工作 F大调 ♩=126 1…" at bounding box center [468, 386] width 869 height 569
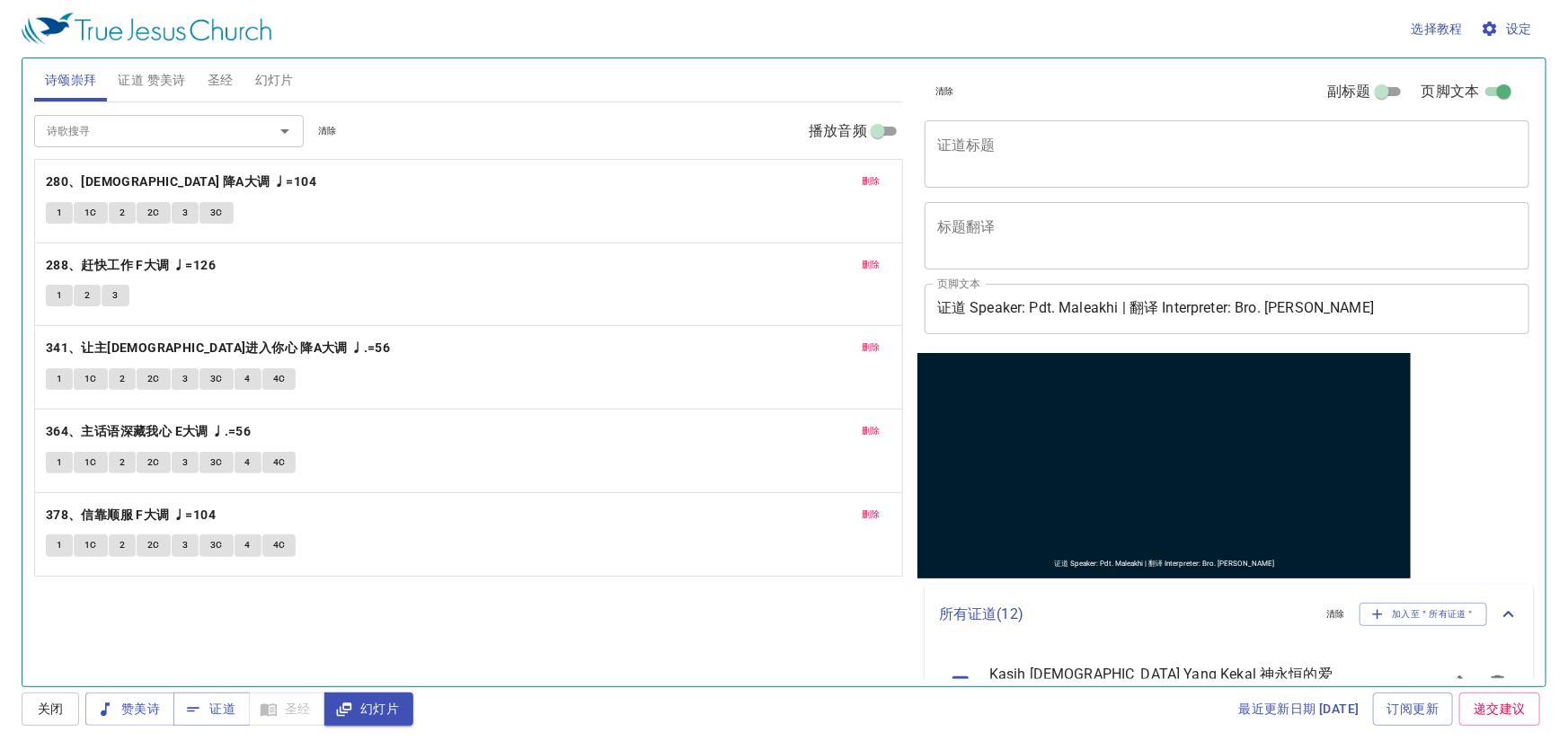
click at [1054, 160] on textarea "证道标题" at bounding box center [1227, 154] width 580 height 34
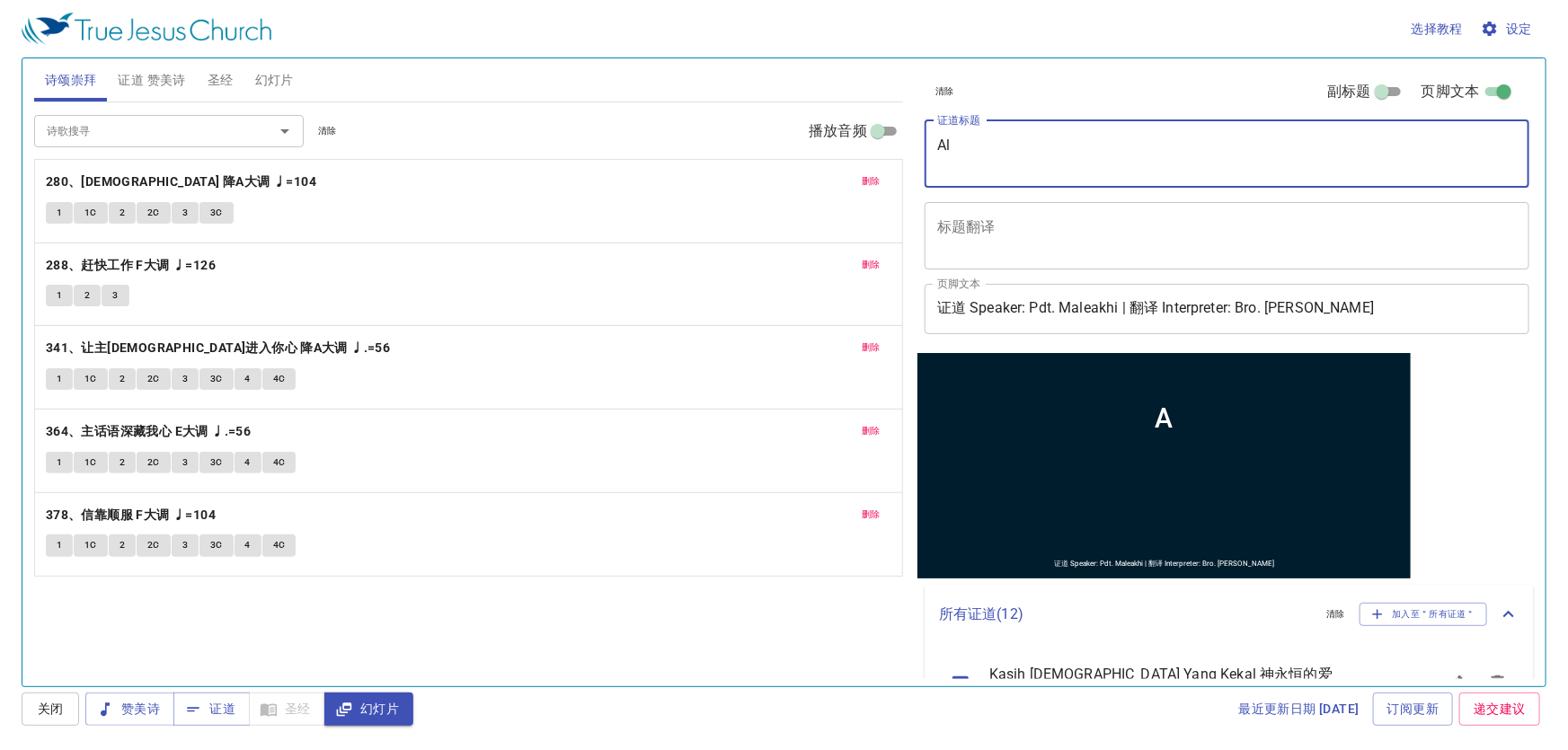
type textarea "All"
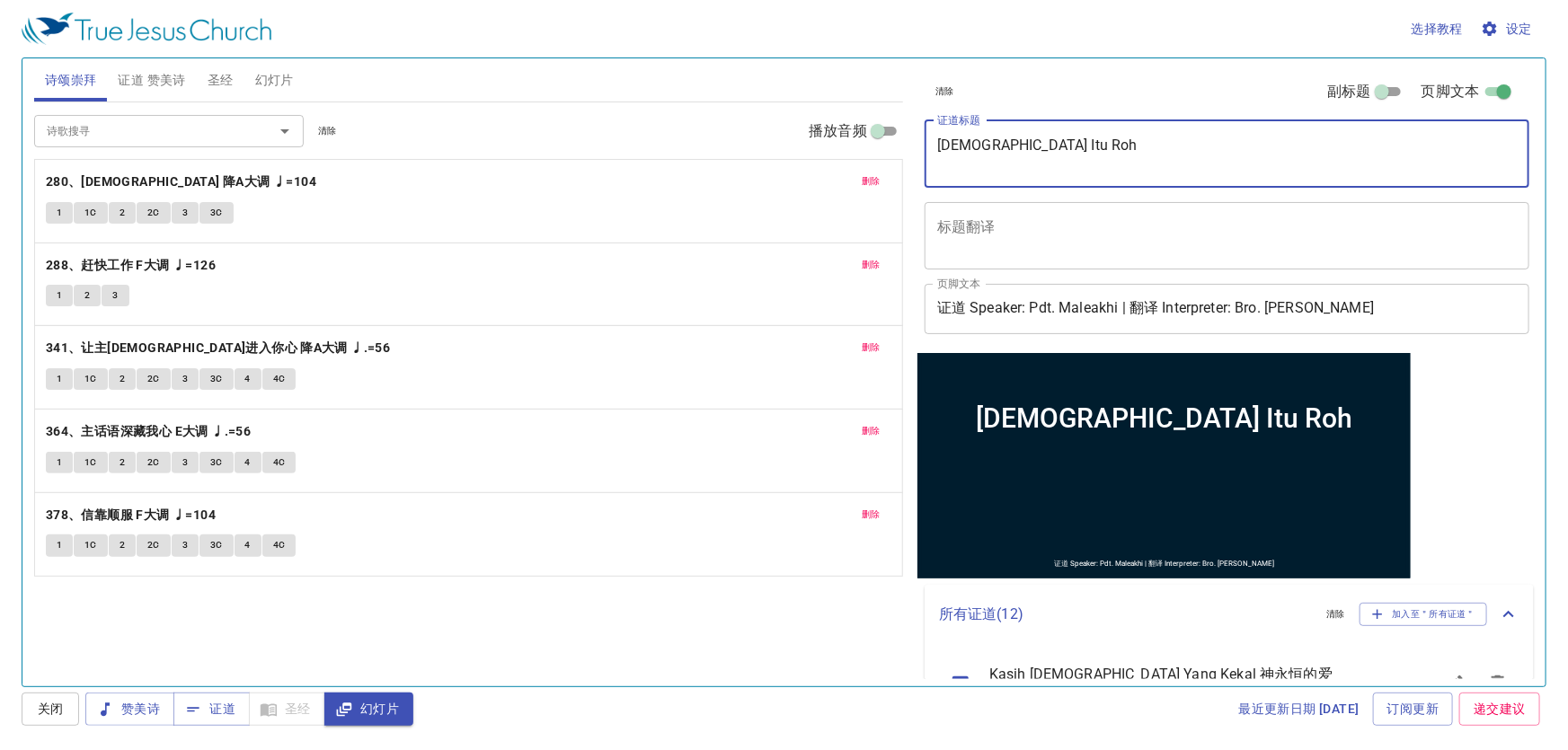
type textarea "[DEMOGRAPHIC_DATA] Itu Roh"
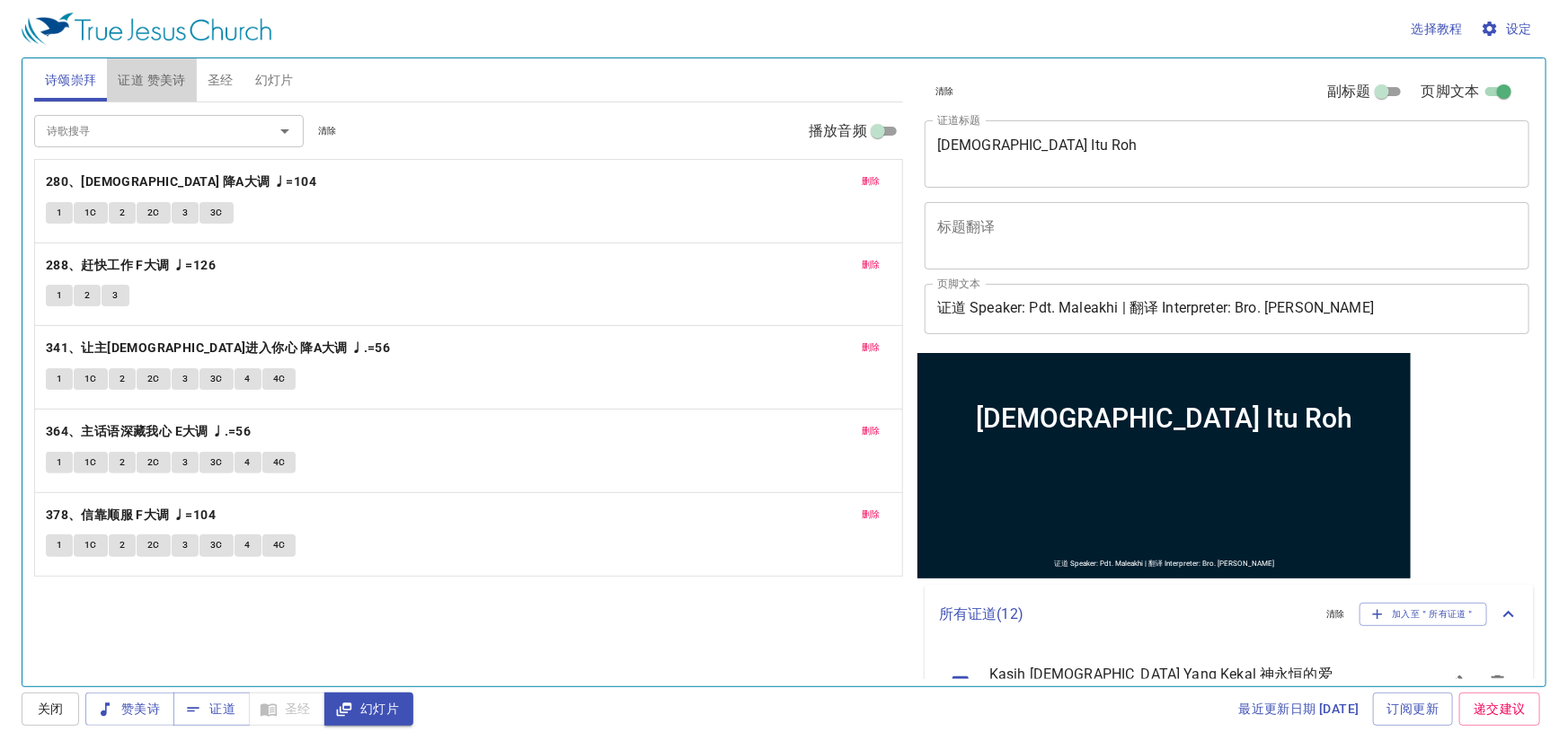
click at [128, 87] on span "证道 赞美诗" at bounding box center [151, 80] width 67 height 22
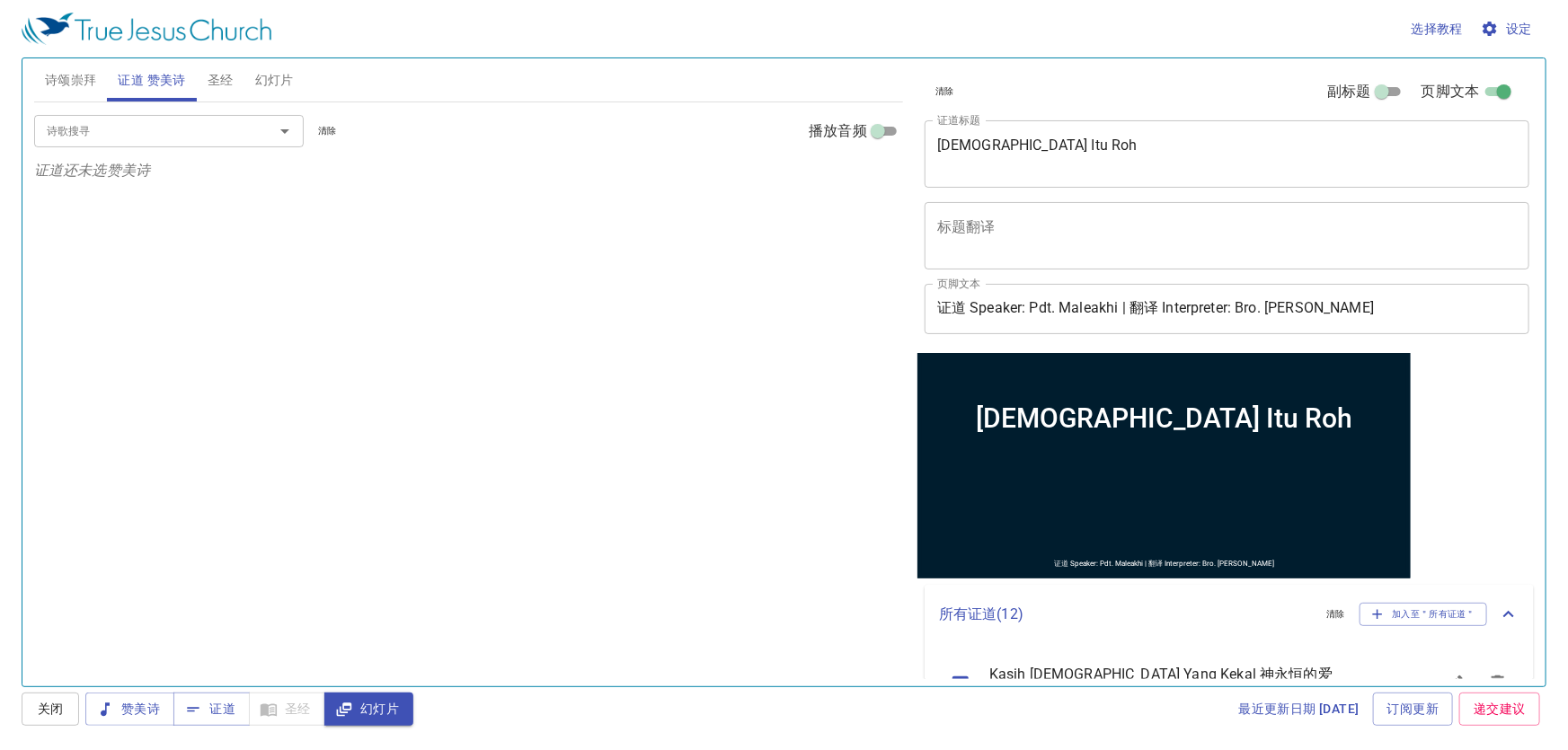
click at [104, 122] on input "诗歌搜寻" at bounding box center [142, 130] width 206 height 20
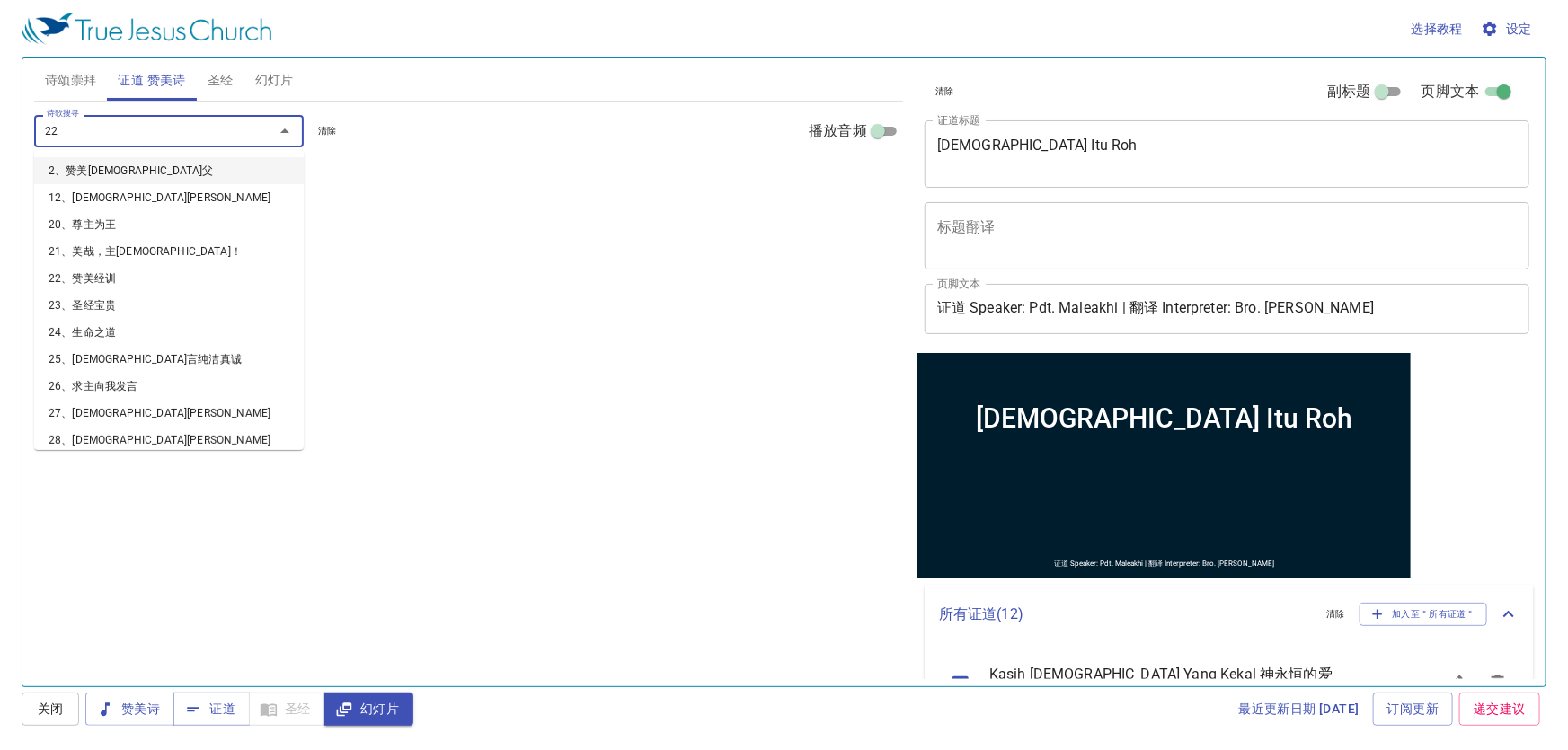
type input "225"
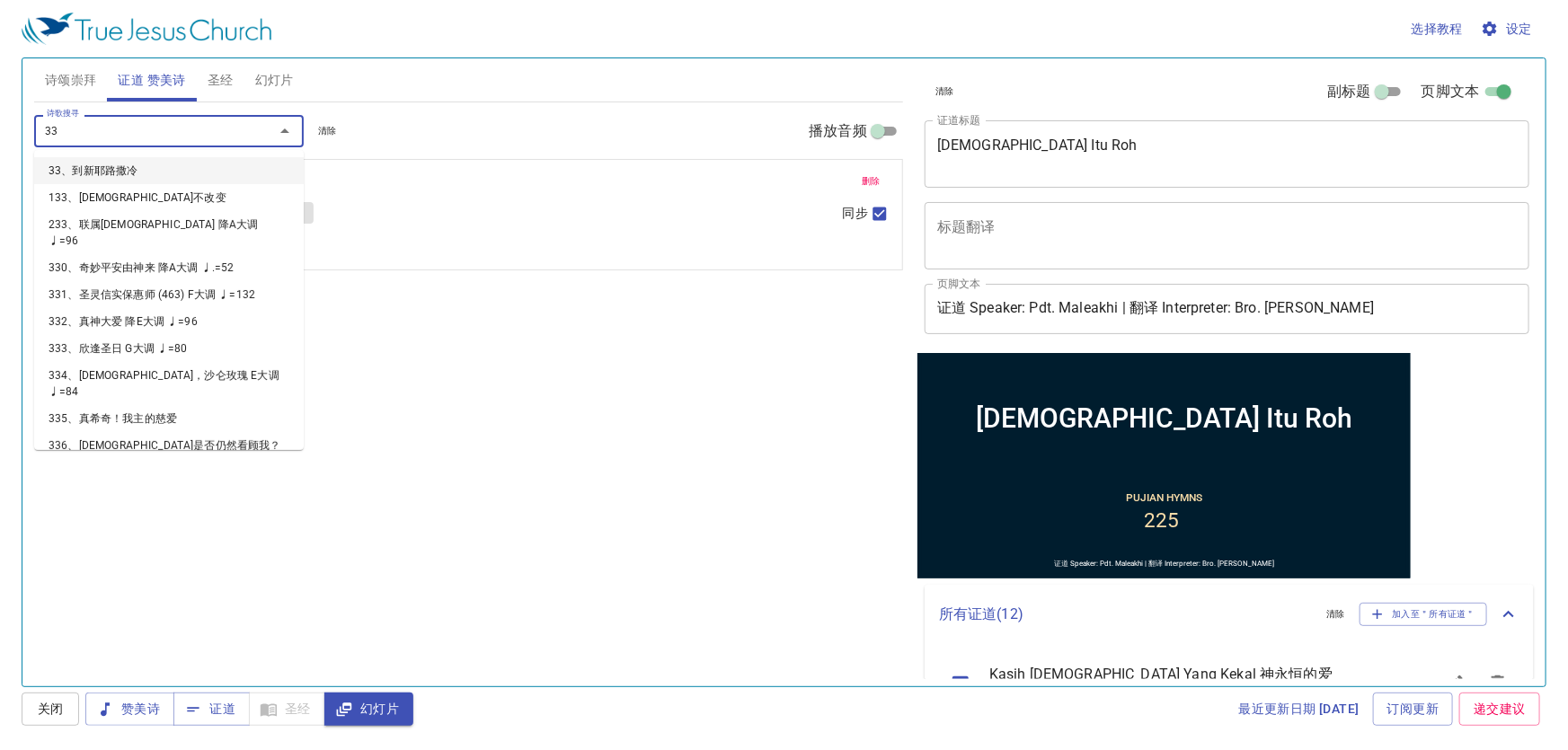
type input "337"
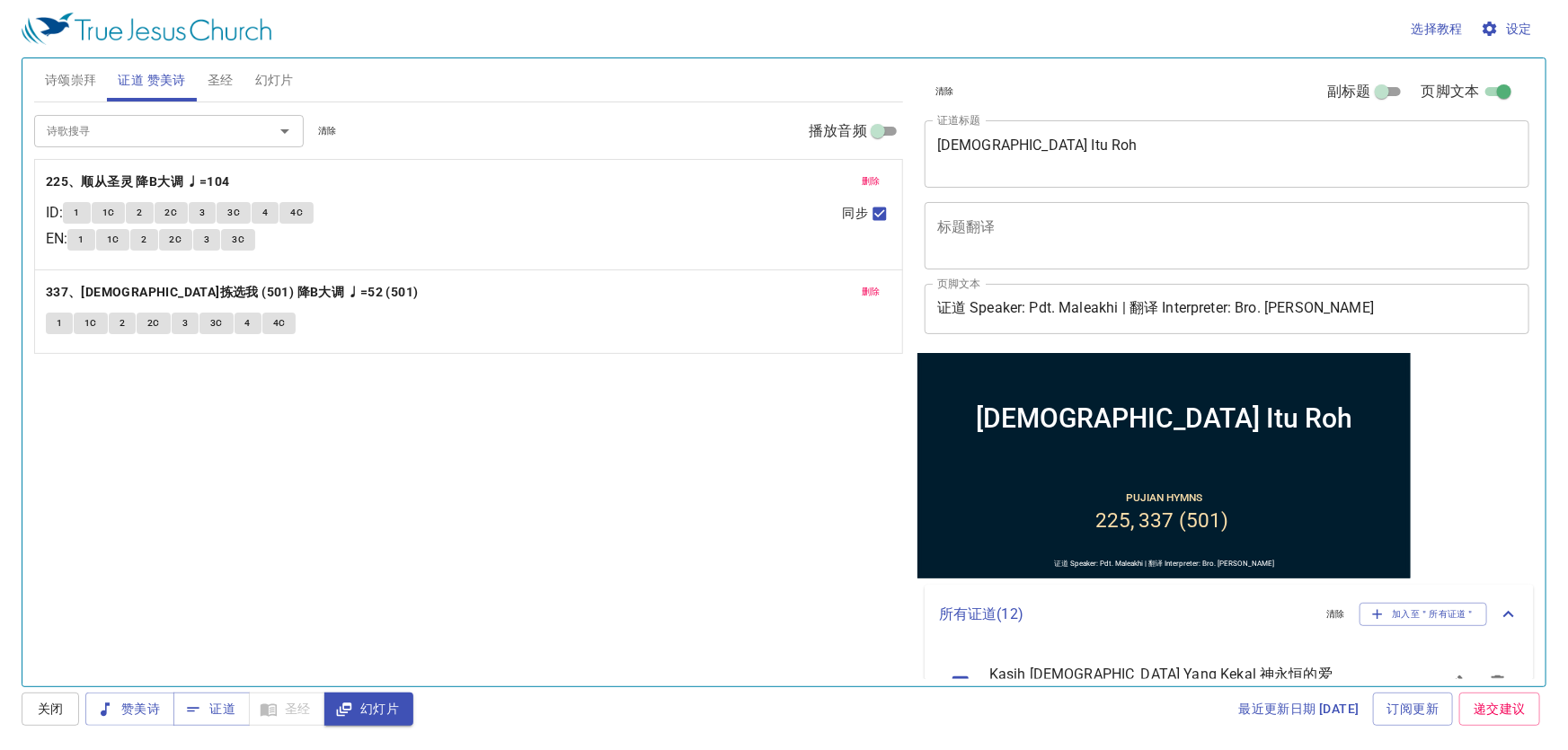
click at [1043, 134] on div "Allah Itu Roh x 证道标题" at bounding box center [1227, 154] width 605 height 67
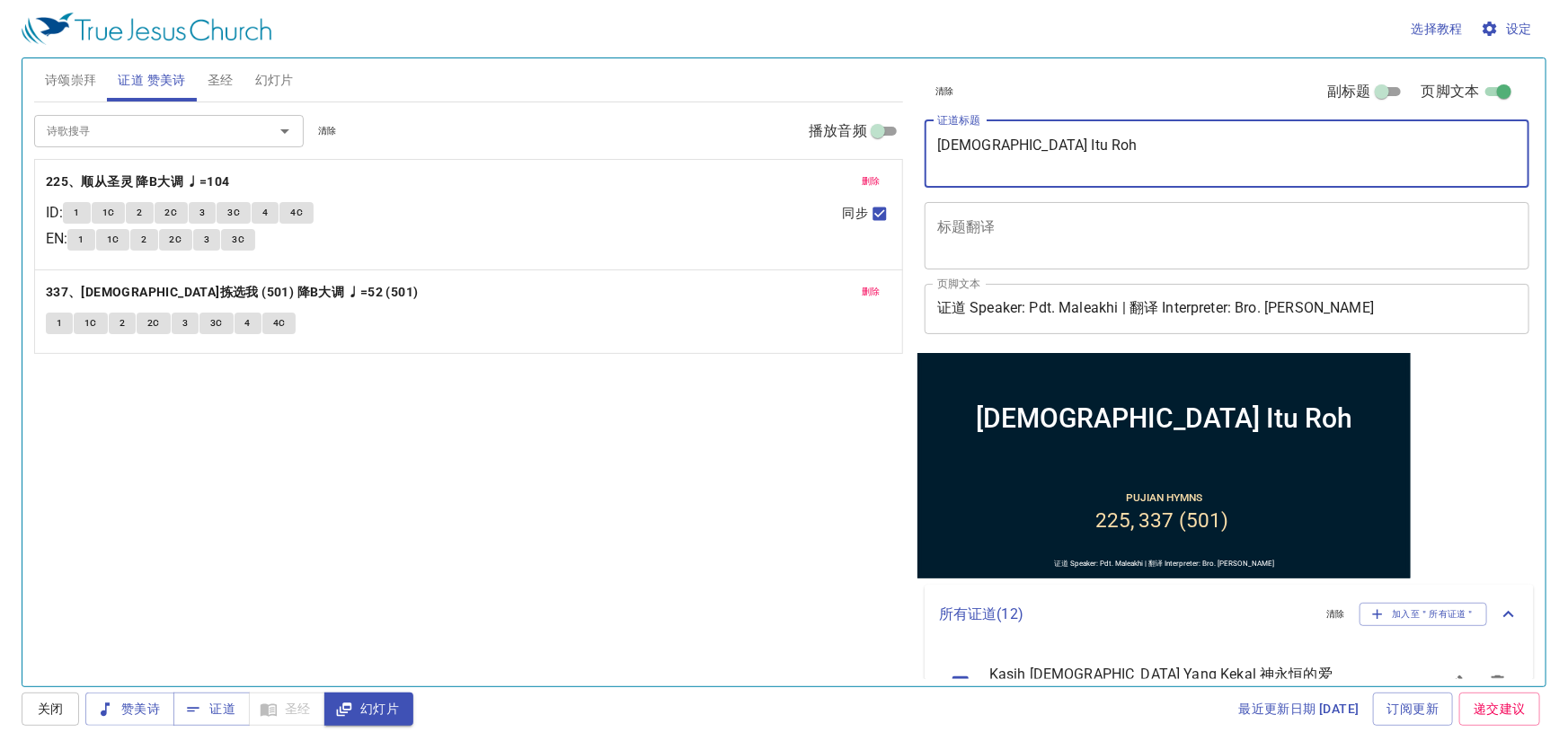
click at [1043, 134] on div "Allah Itu Roh x 证道标题" at bounding box center [1227, 154] width 605 height 67
click at [933, 142] on div "Allah Itu Roh x 证道标题" at bounding box center [1227, 154] width 605 height 67
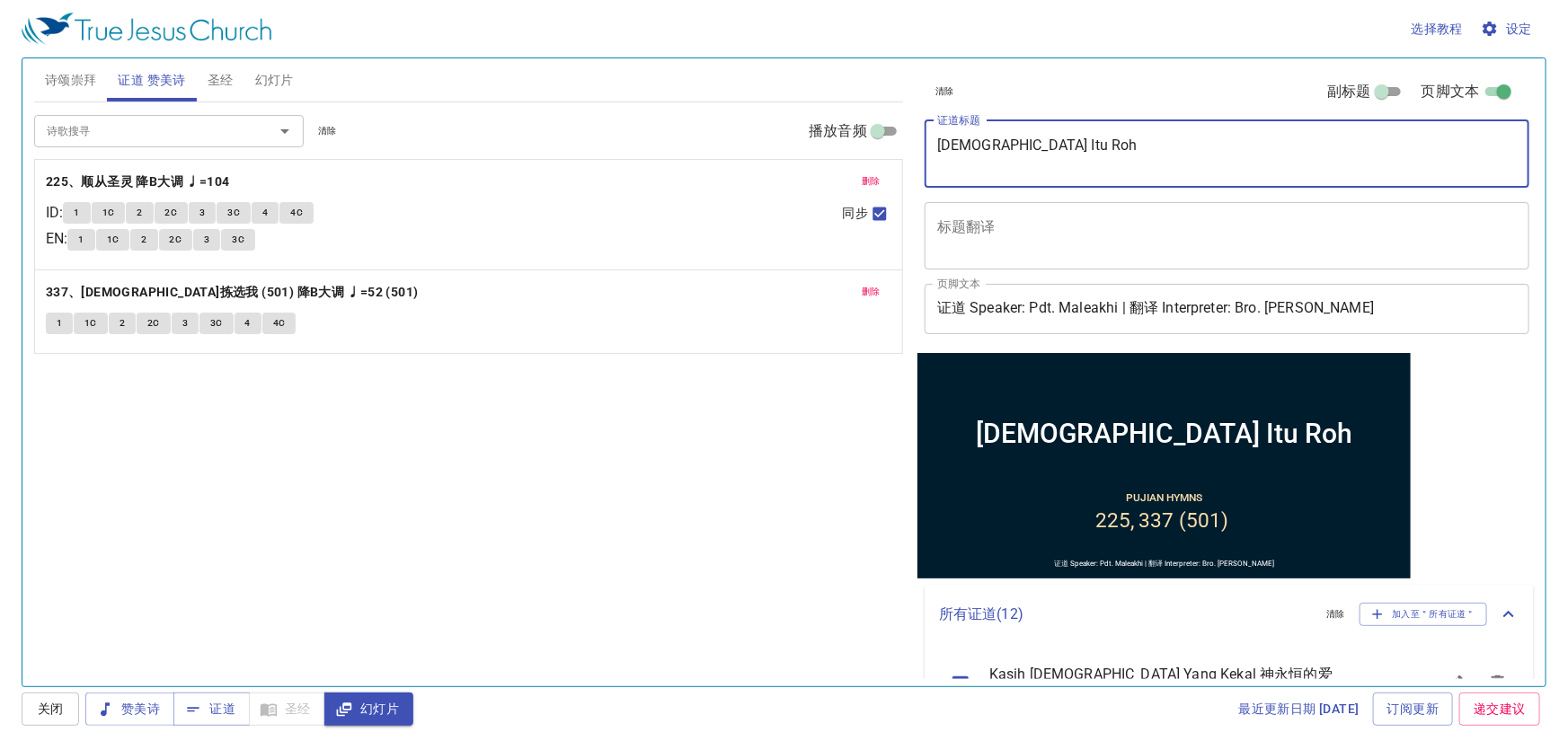
paste textarea "[DEMOGRAPHIC_DATA]是灵"
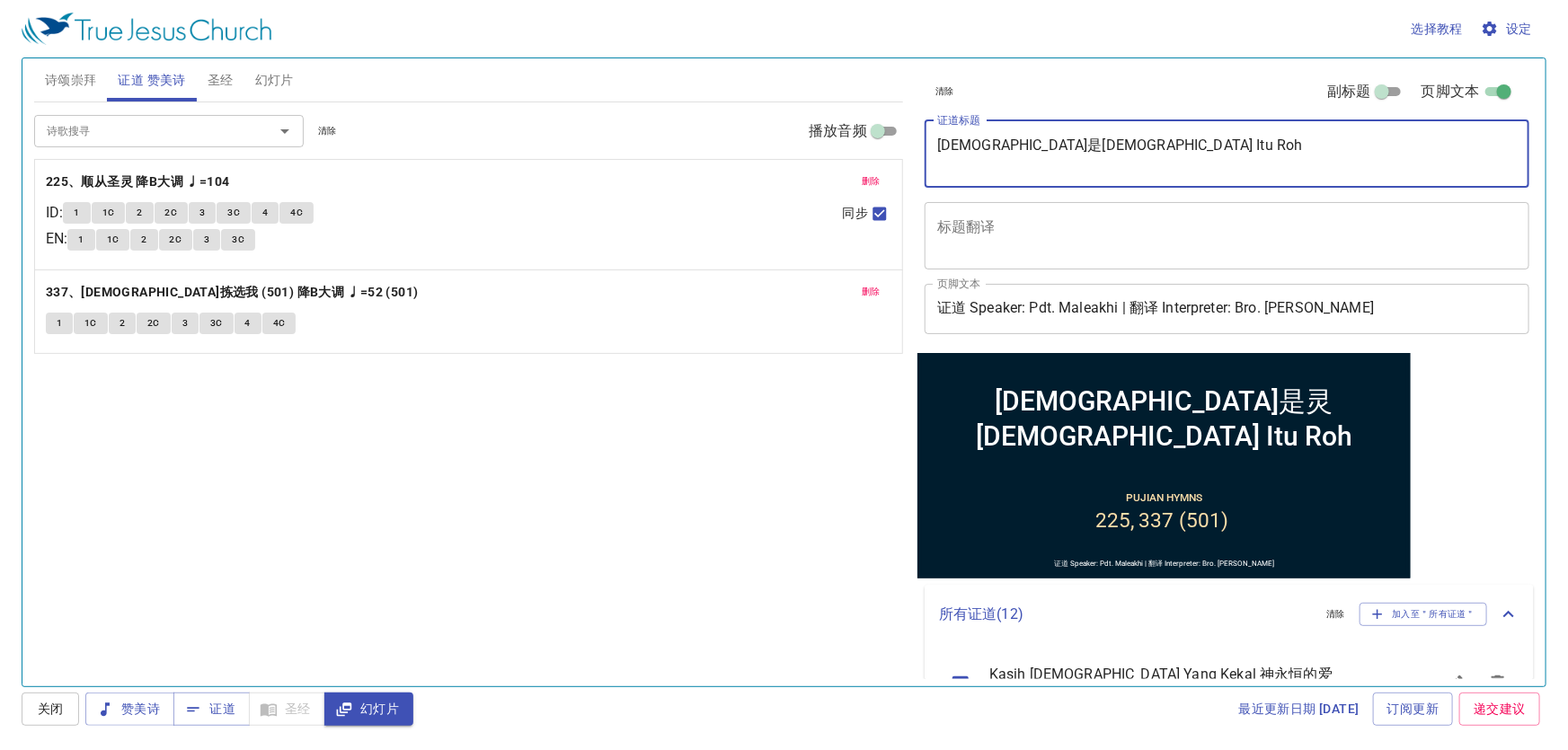
type textarea "神是灵 Allah Itu Roh"
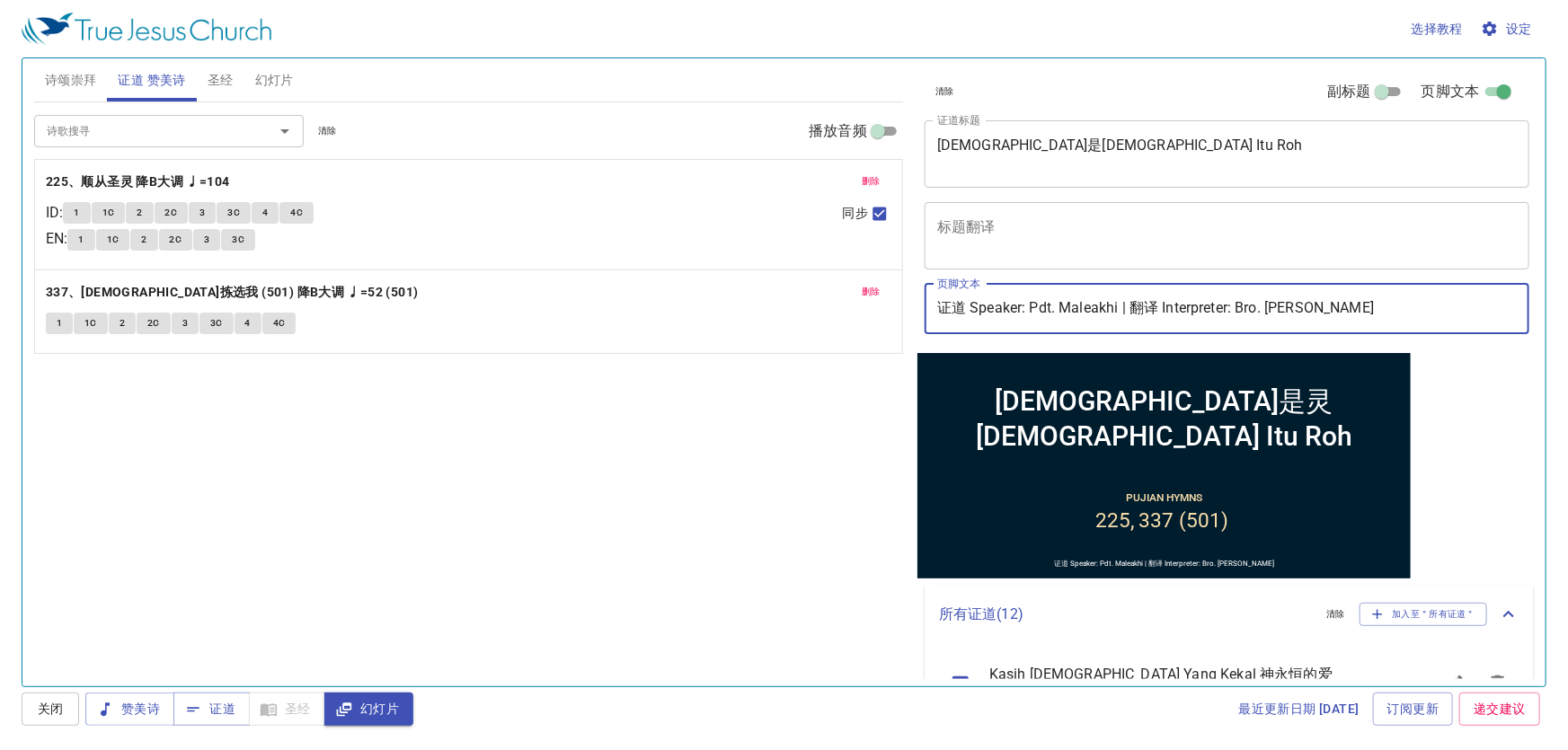
click at [1400, 297] on input "证道 Speaker: Pdt. Maleakhi | 翻译 Interpreter: Bro. Shawn" at bounding box center [1227, 309] width 605 height 50
type input "证道 Speaker: Pdt. Maleakhi | 翻译 Interpreter: Bro. [PERSON_NAME]"
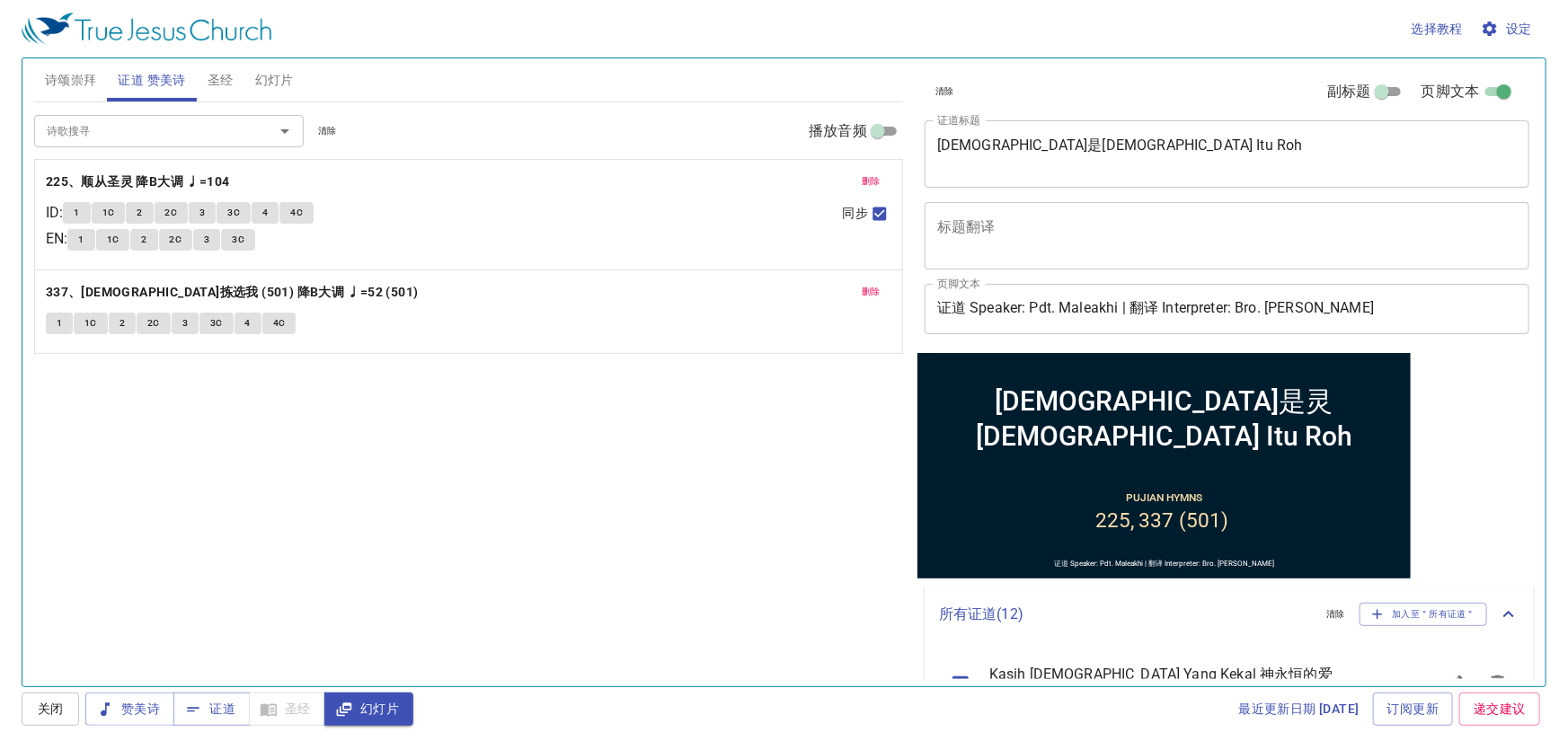
click at [610, 590] on div "诗歌搜寻 诗歌搜寻 清除 播放音频 删除 225、顺从圣灵 降B大调 ♩=104 ID : 1 1C 2 2C 3 3C 4 4C EN : 1 1C 2 2…" at bounding box center [468, 386] width 869 height 569
click at [64, 97] on button "诗颂崇拜" at bounding box center [71, 80] width 74 height 43
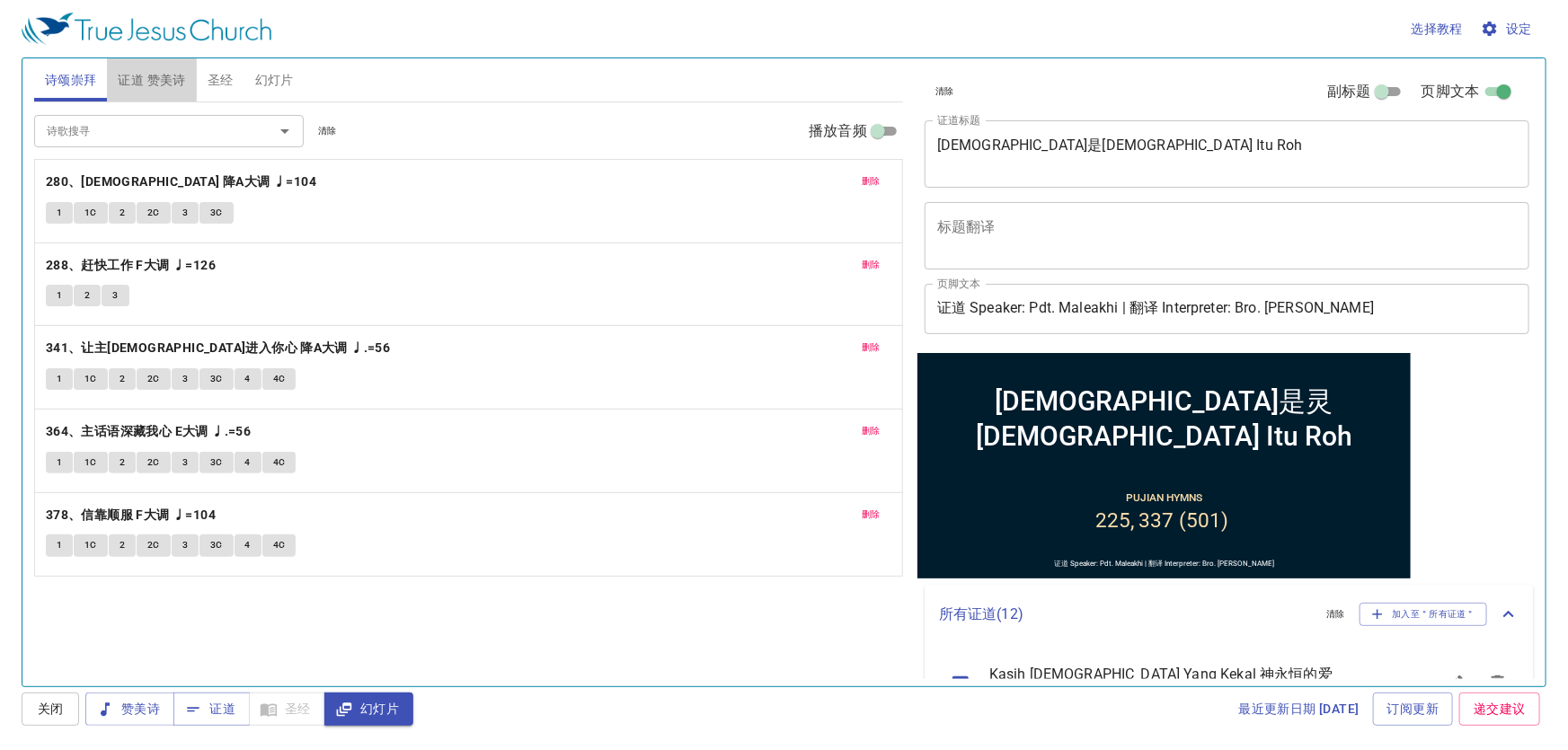
click at [164, 84] on span "证道 赞美诗" at bounding box center [151, 80] width 67 height 22
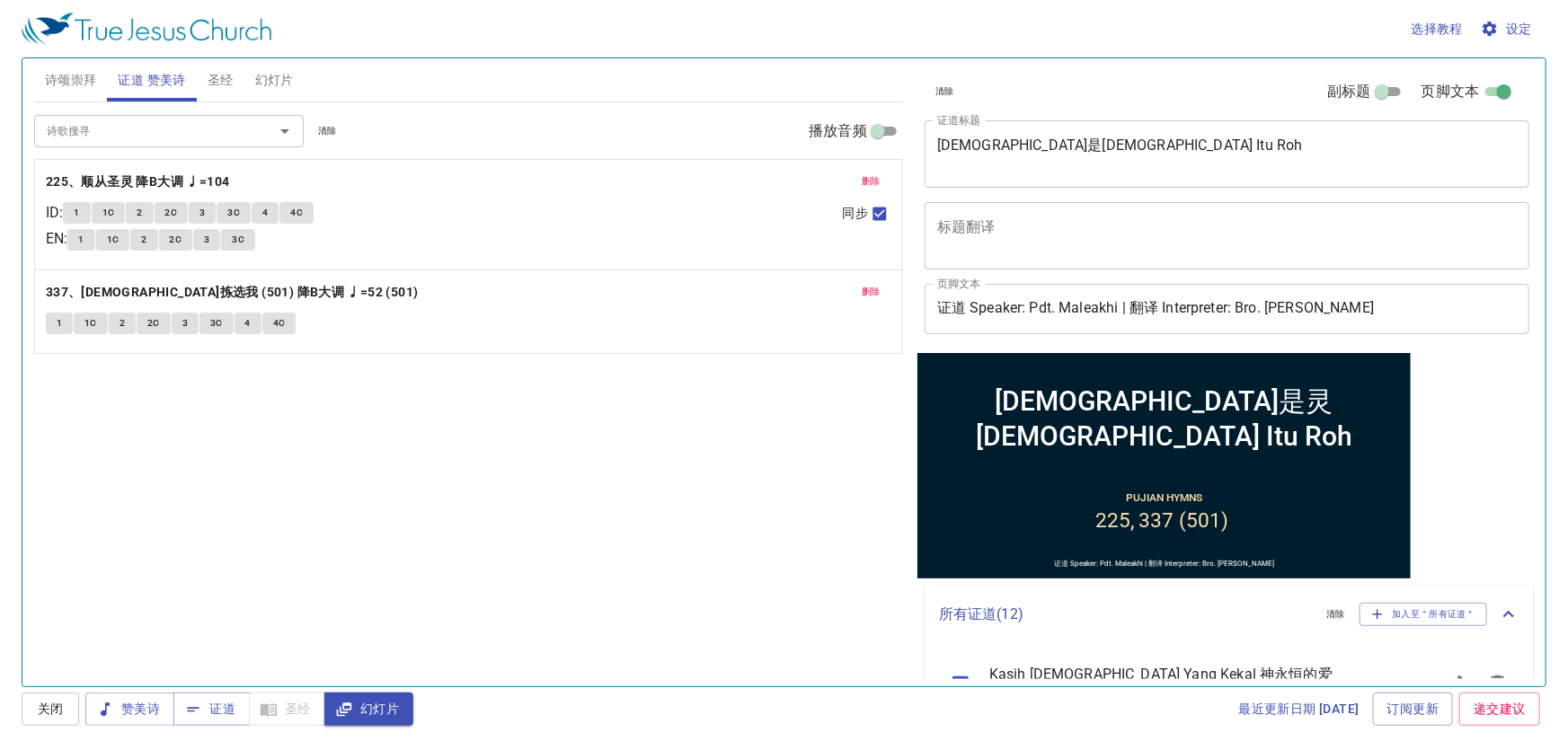
click at [570, 619] on div "诗歌搜寻 诗歌搜寻 清除 播放音频 删除 225、顺从圣灵 降B大调 ♩=104 ID : 1 1C 2 2C 3 3C 4 4C EN : 1 1C 2 2…" at bounding box center [468, 386] width 869 height 569
click at [566, 655] on div "诗歌搜寻 诗歌搜寻 清除 播放音频 删除 225、顺从圣灵 降B大调 ♩=104 ID : 1 1C 2 2C 3 3C 4 4C EN : 1 1C 2 2…" at bounding box center [468, 386] width 869 height 569
click at [250, 99] on button "幻灯片" at bounding box center [275, 80] width 61 height 43
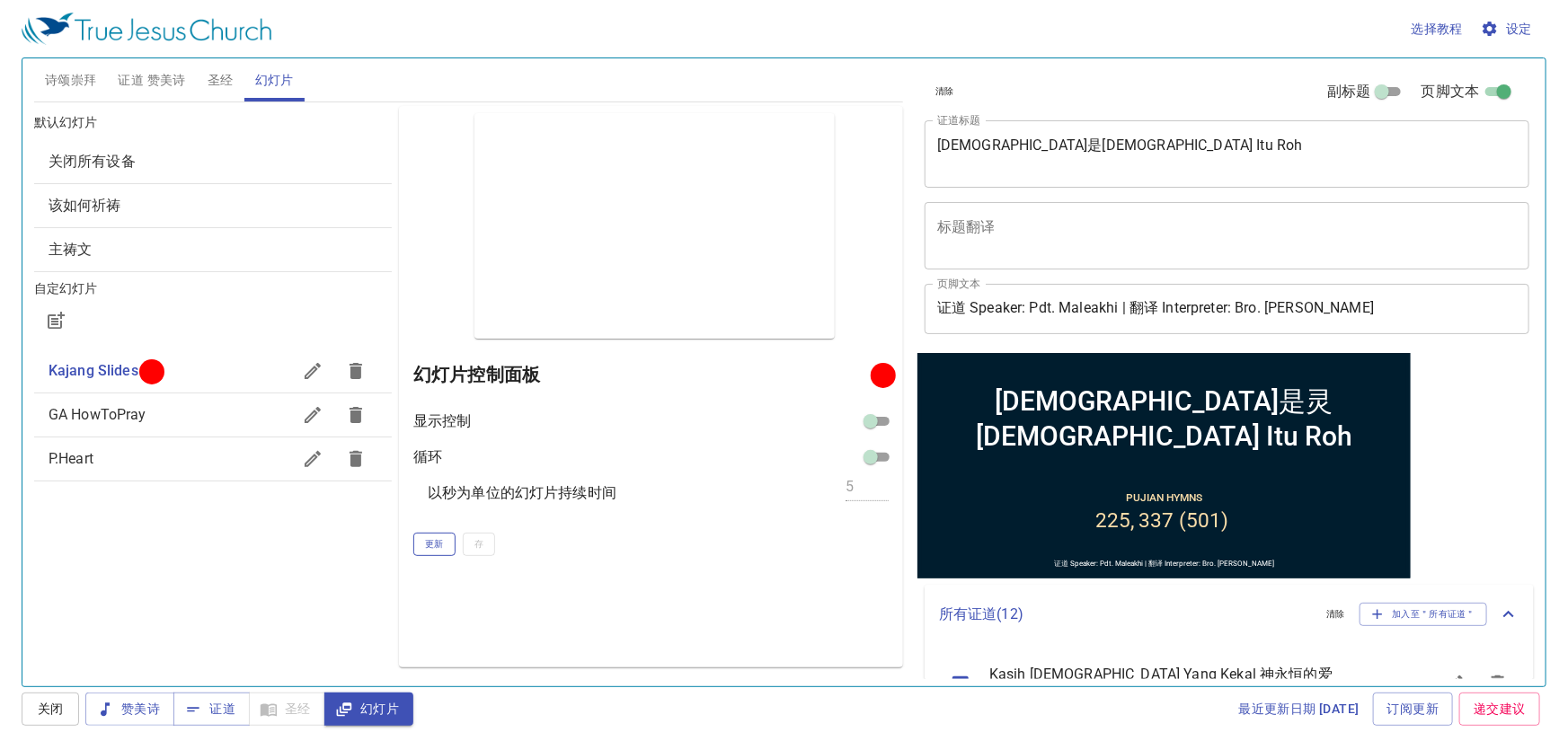
click at [443, 532] on button "更新" at bounding box center [434, 543] width 42 height 23
click at [174, 85] on span "证道 赞美诗" at bounding box center [151, 80] width 67 height 22
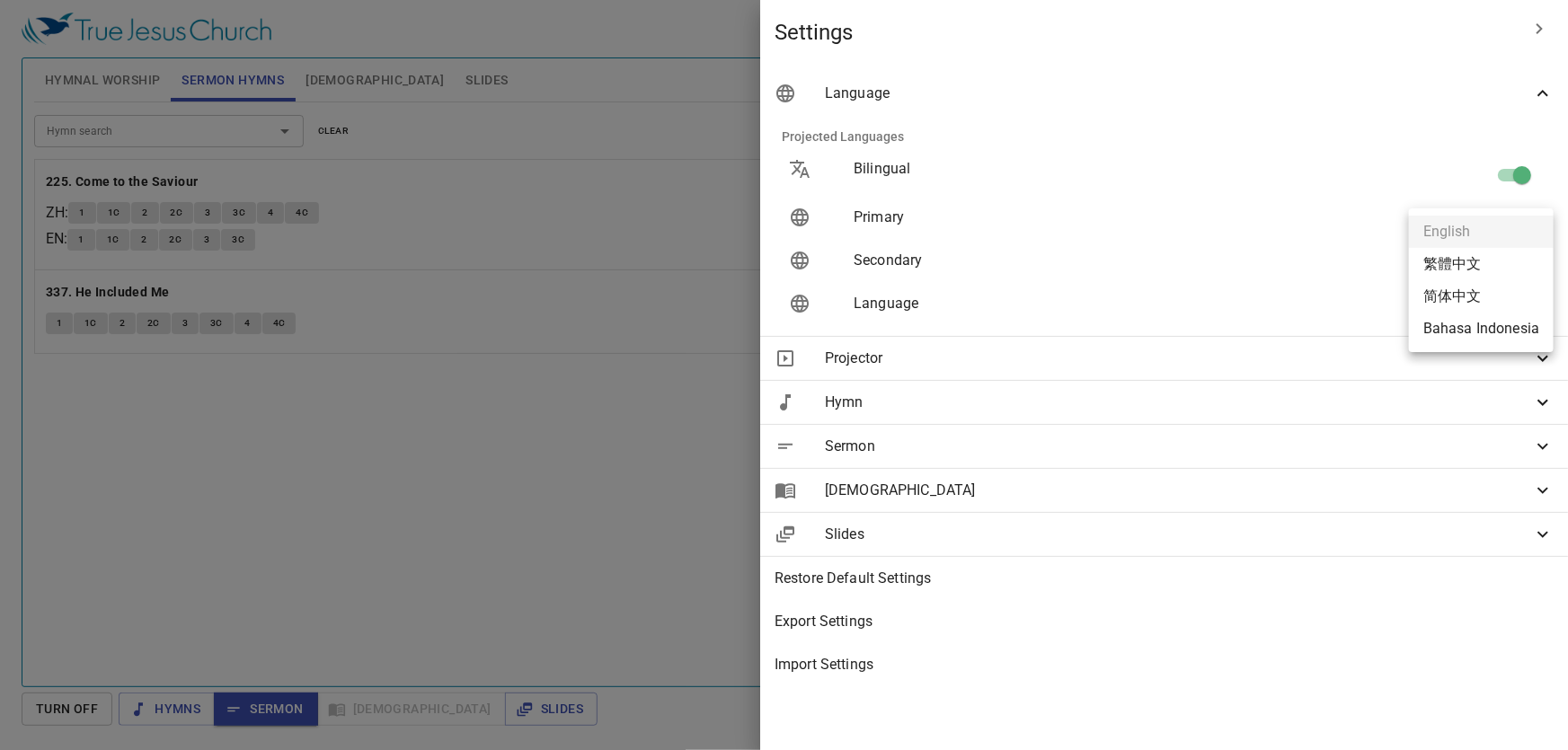
click at [1453, 331] on li "Bahasa Indonesia" at bounding box center [1480, 328] width 144 height 33
click at [1449, 328] on ul "English 繁體中文 简体中文 Bahasa Indonesia" at bounding box center [1480, 280] width 144 height 143
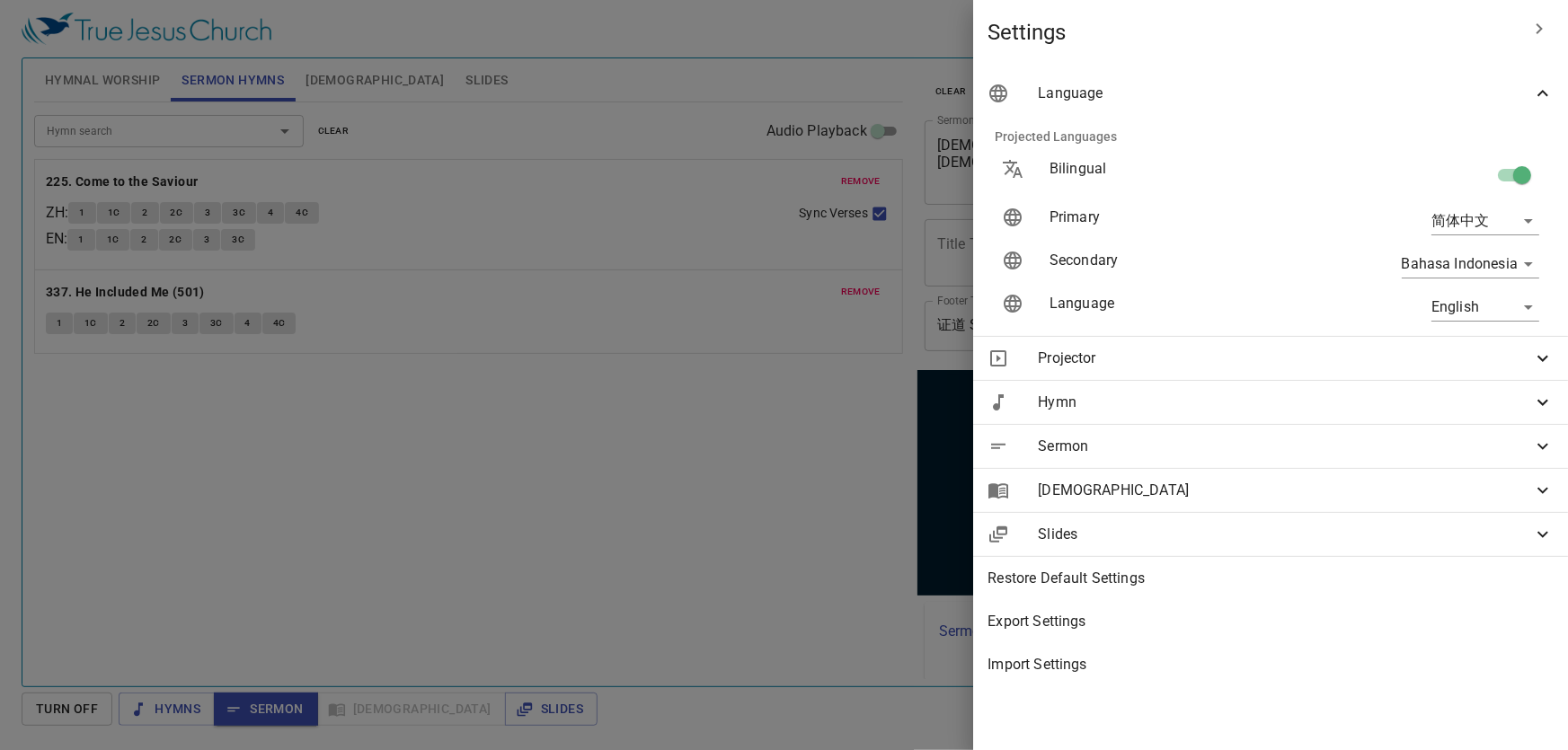
type input "id"
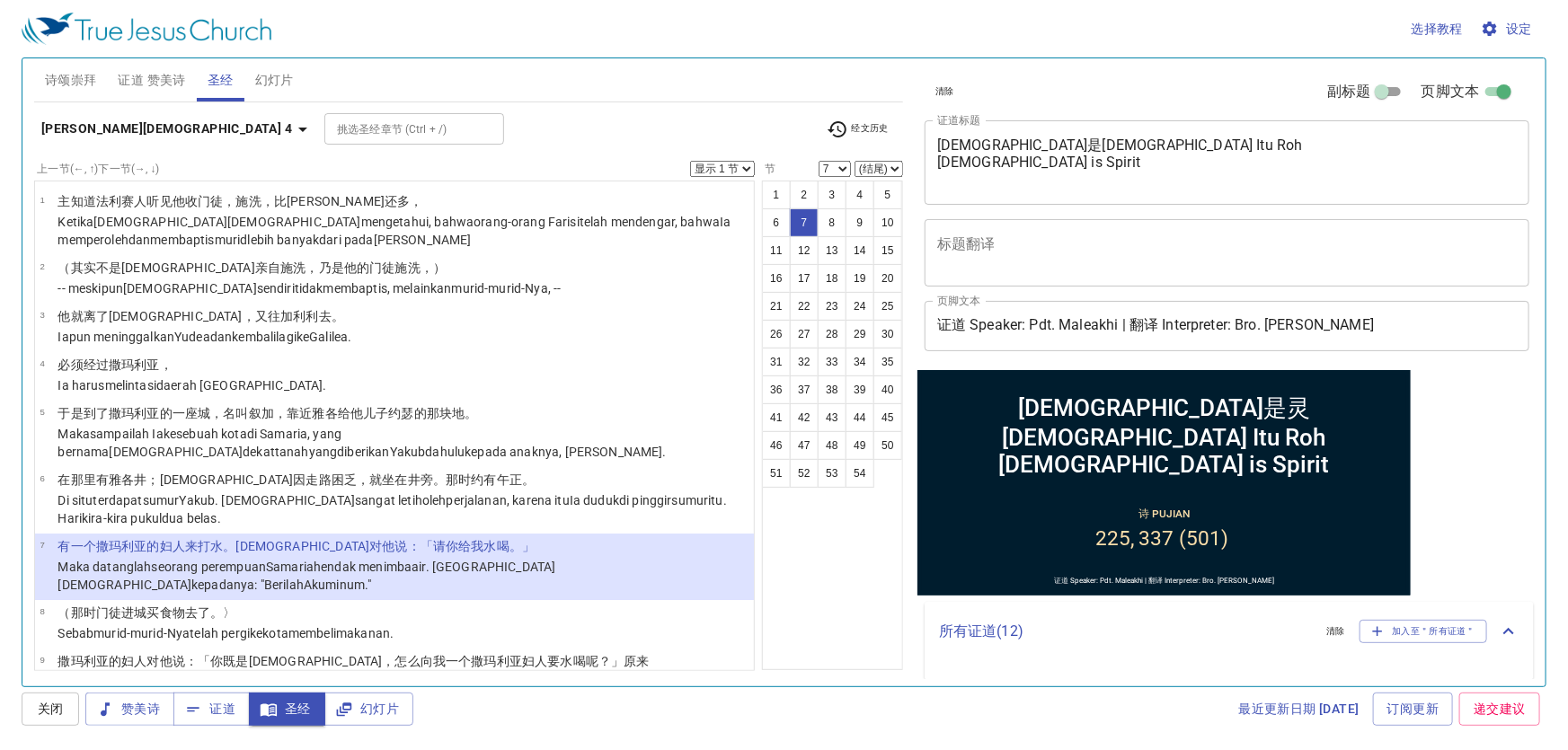
click at [586, 690] on p "Maka kata perempuan Samaria itu kepada-Nya : "Masakan Engkau , seorang Yahudi ,…" at bounding box center [403, 708] width 691 height 36
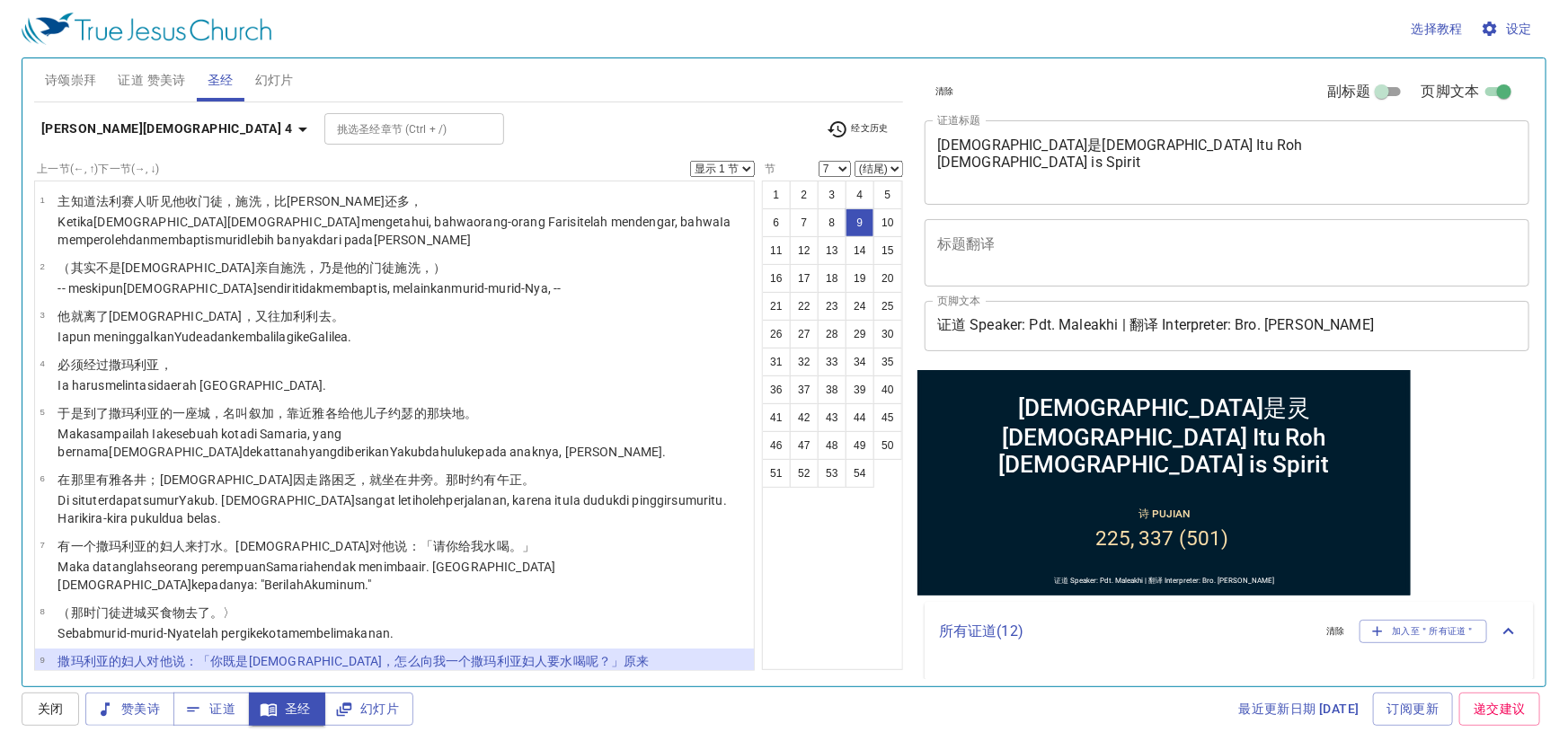
select select "9"
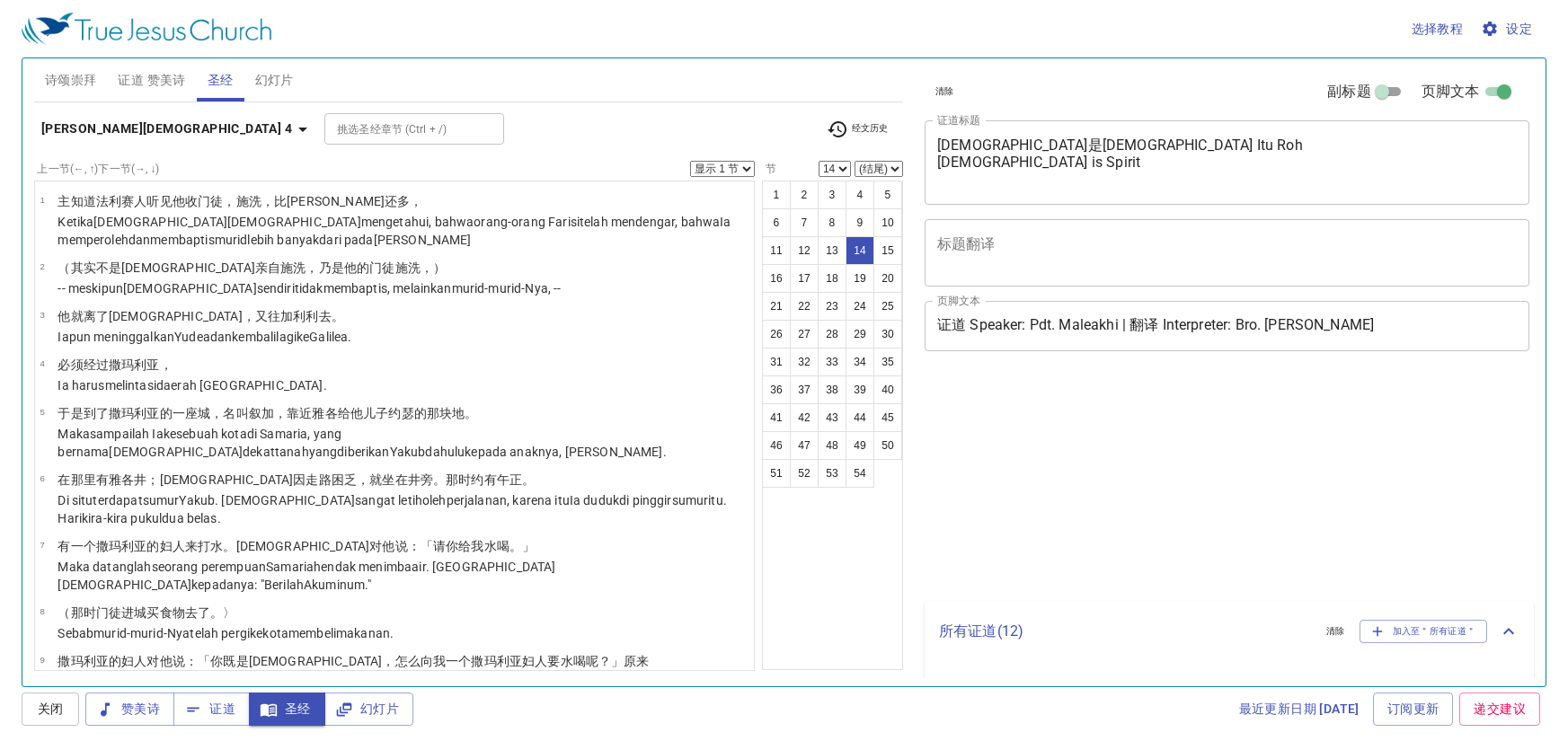
select select "14"
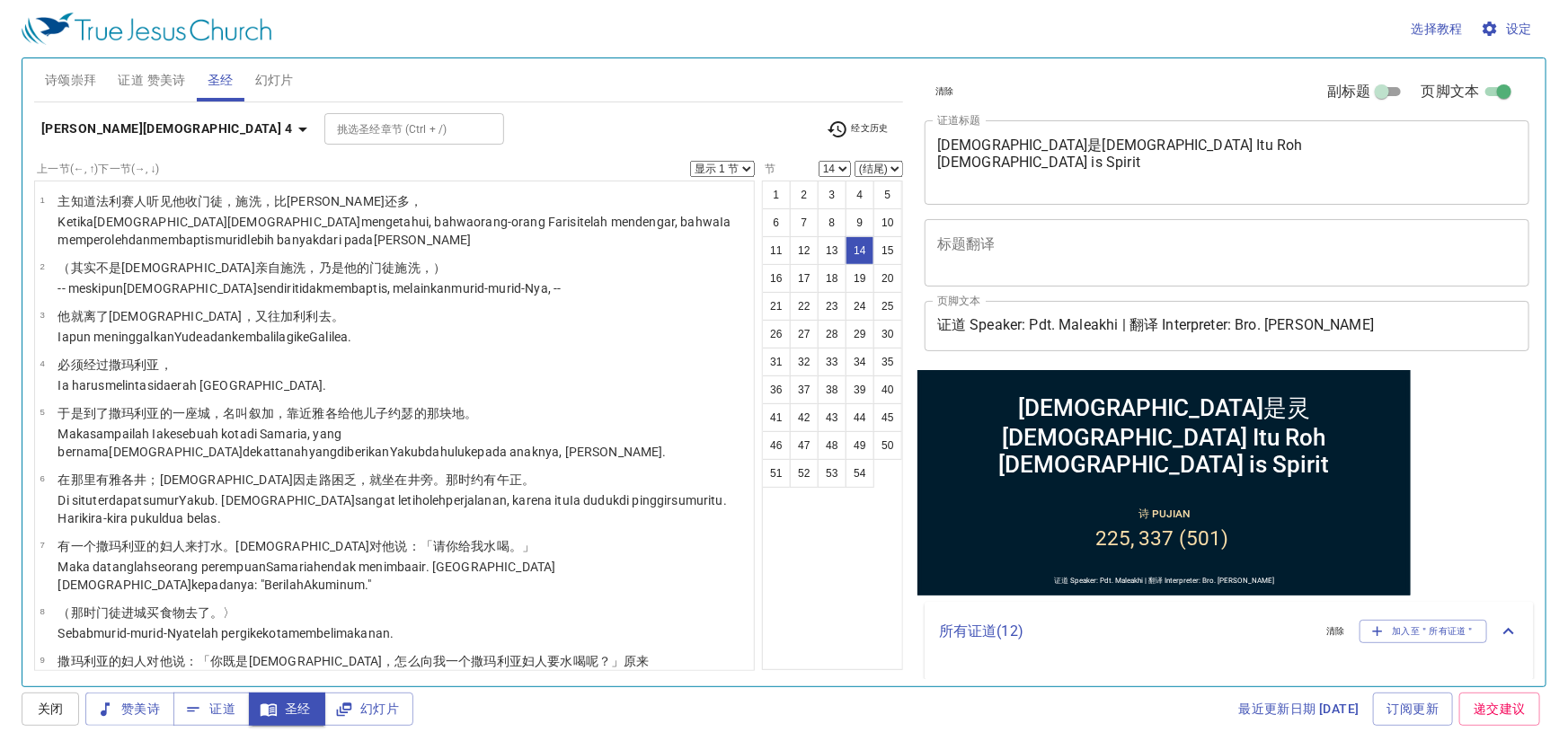
scroll to position [454, 0]
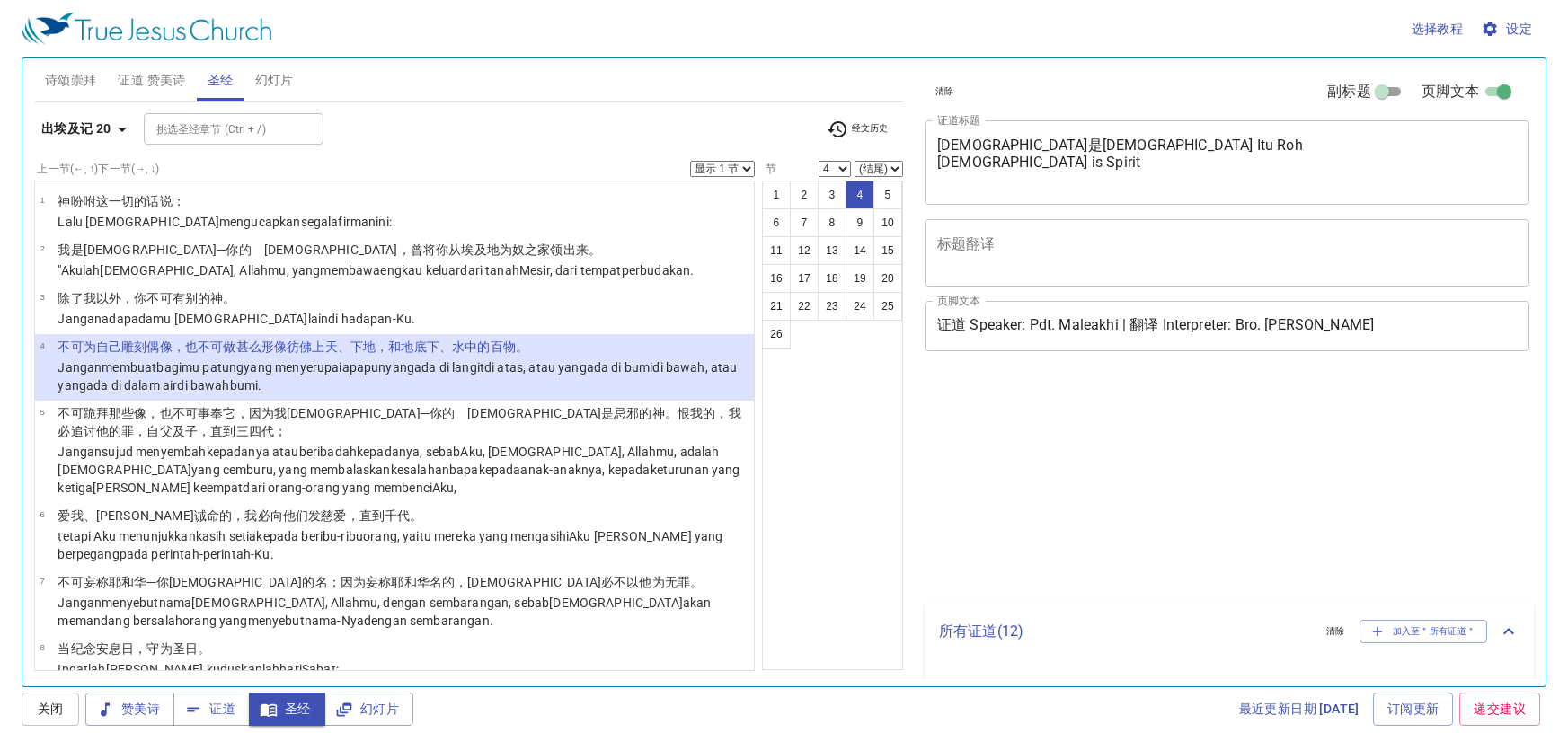
select select "4"
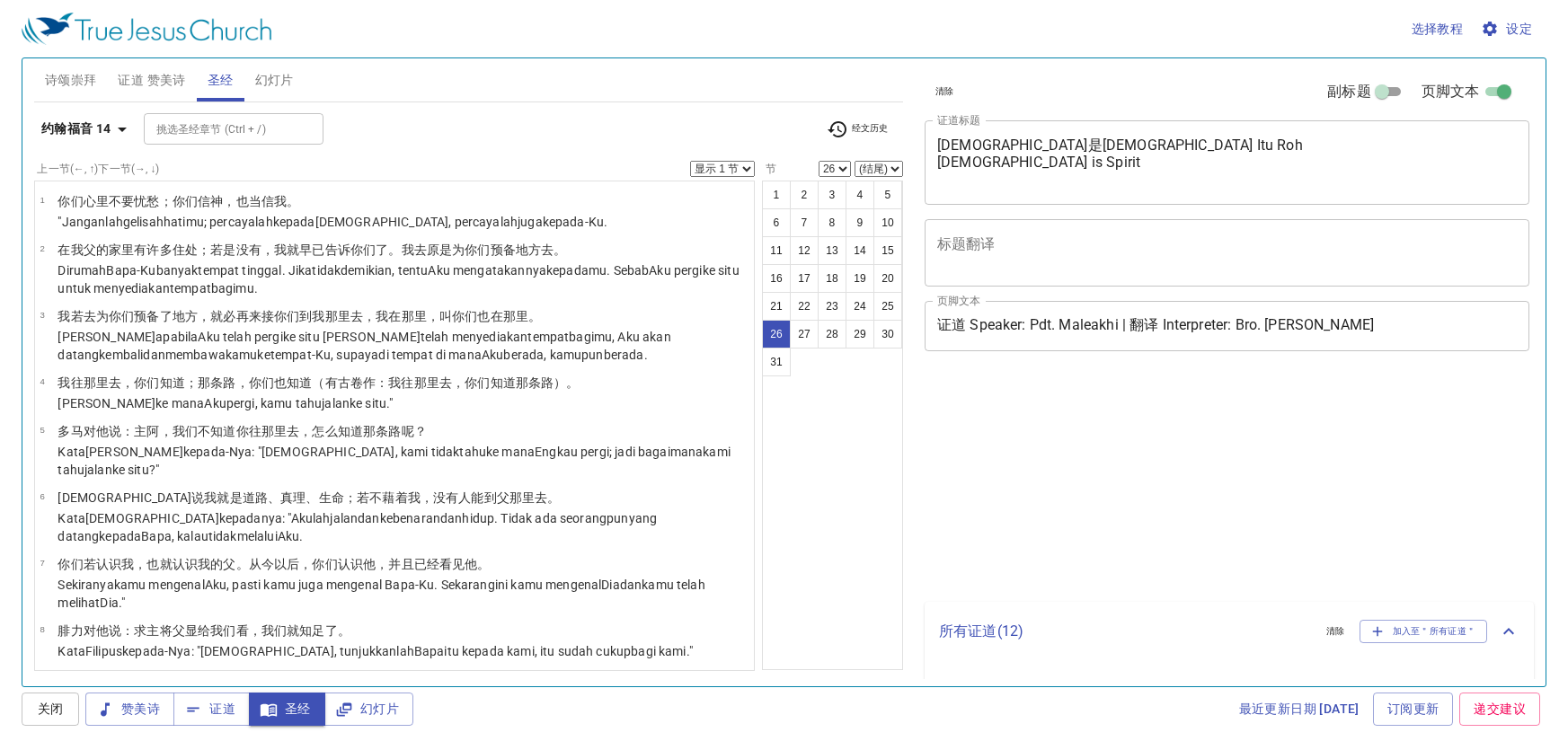
select select "26"
select select "28"
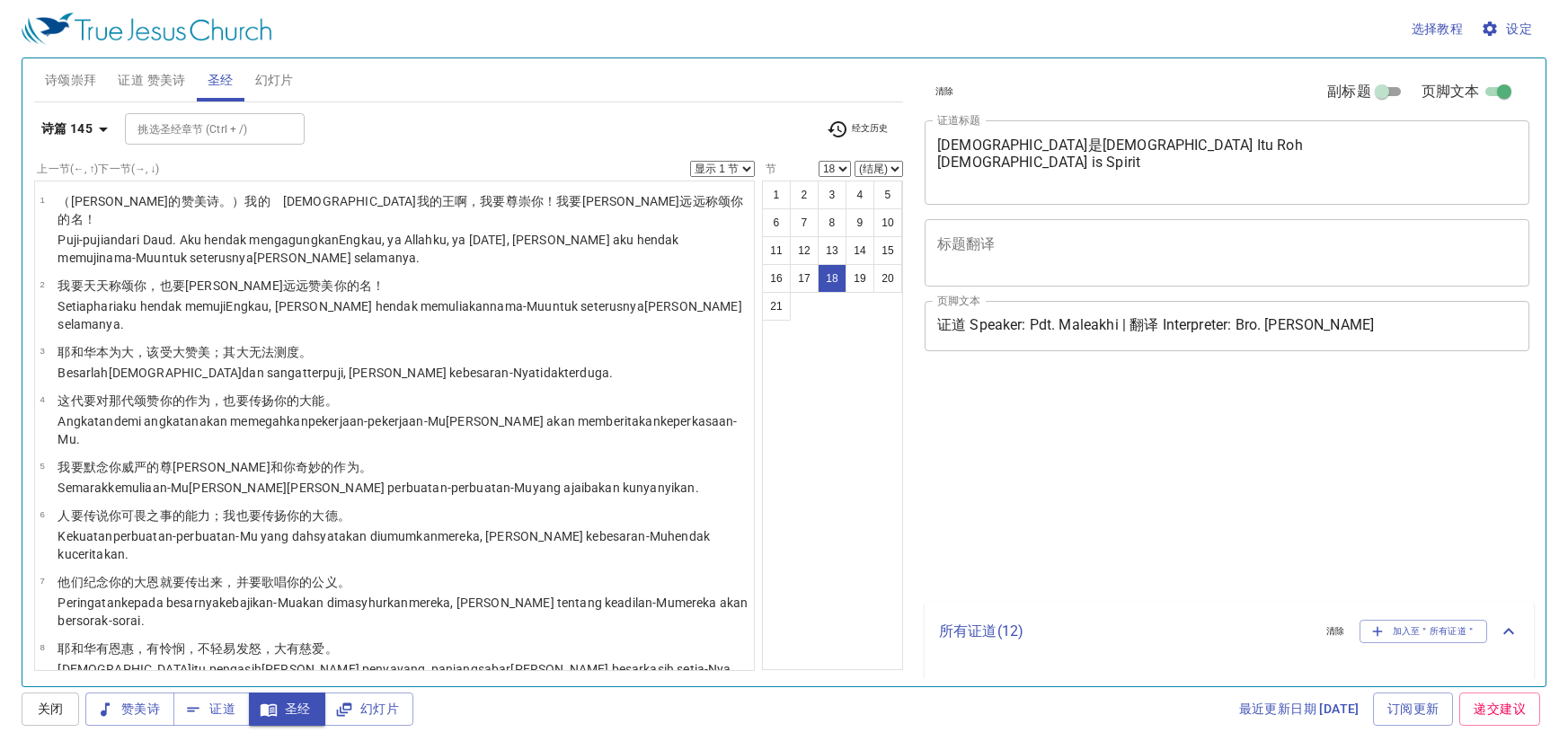
select select "18"
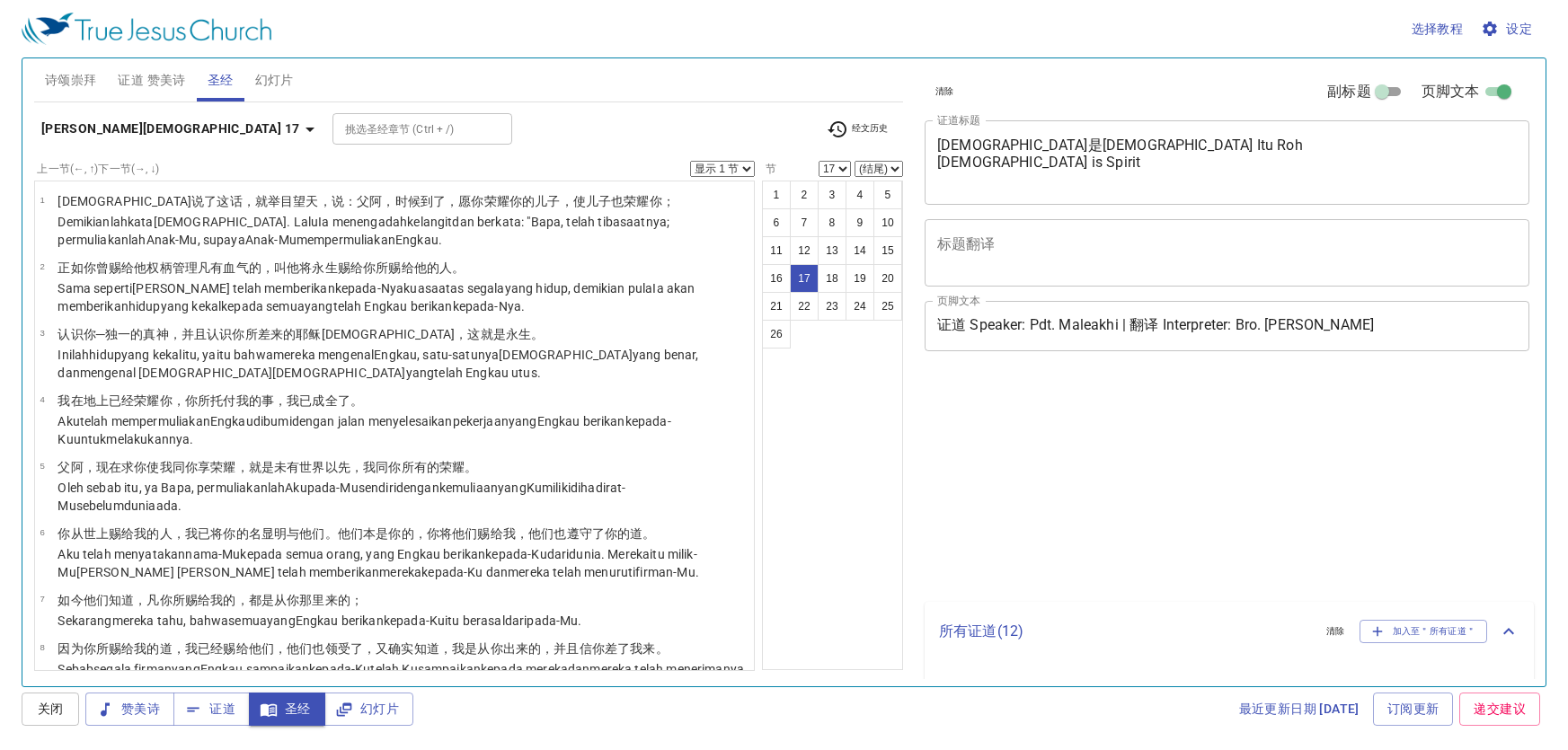
select select "17"
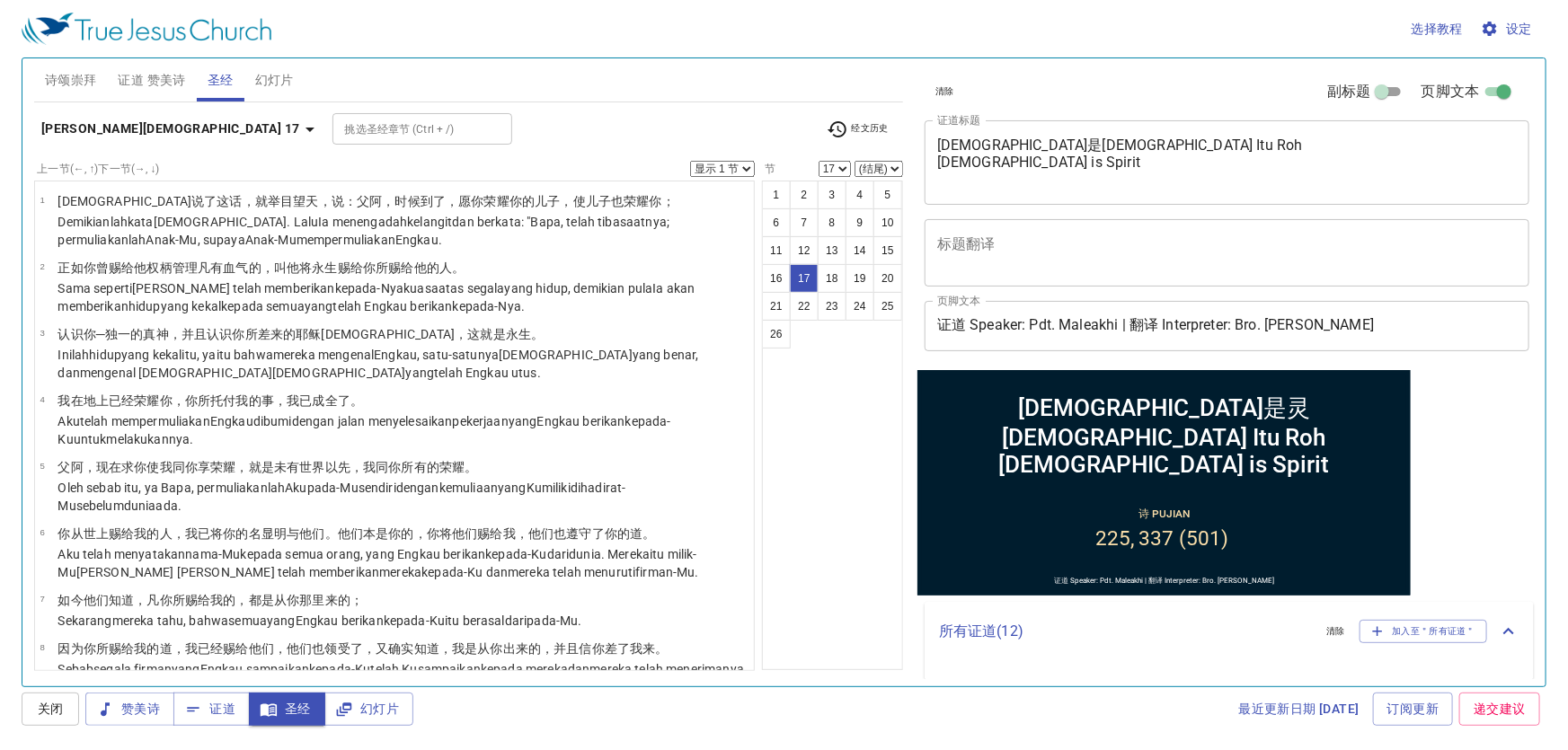
click at [204, 714] on span "证道" at bounding box center [211, 709] width 47 height 22
